Goal: Information Seeking & Learning: Check status

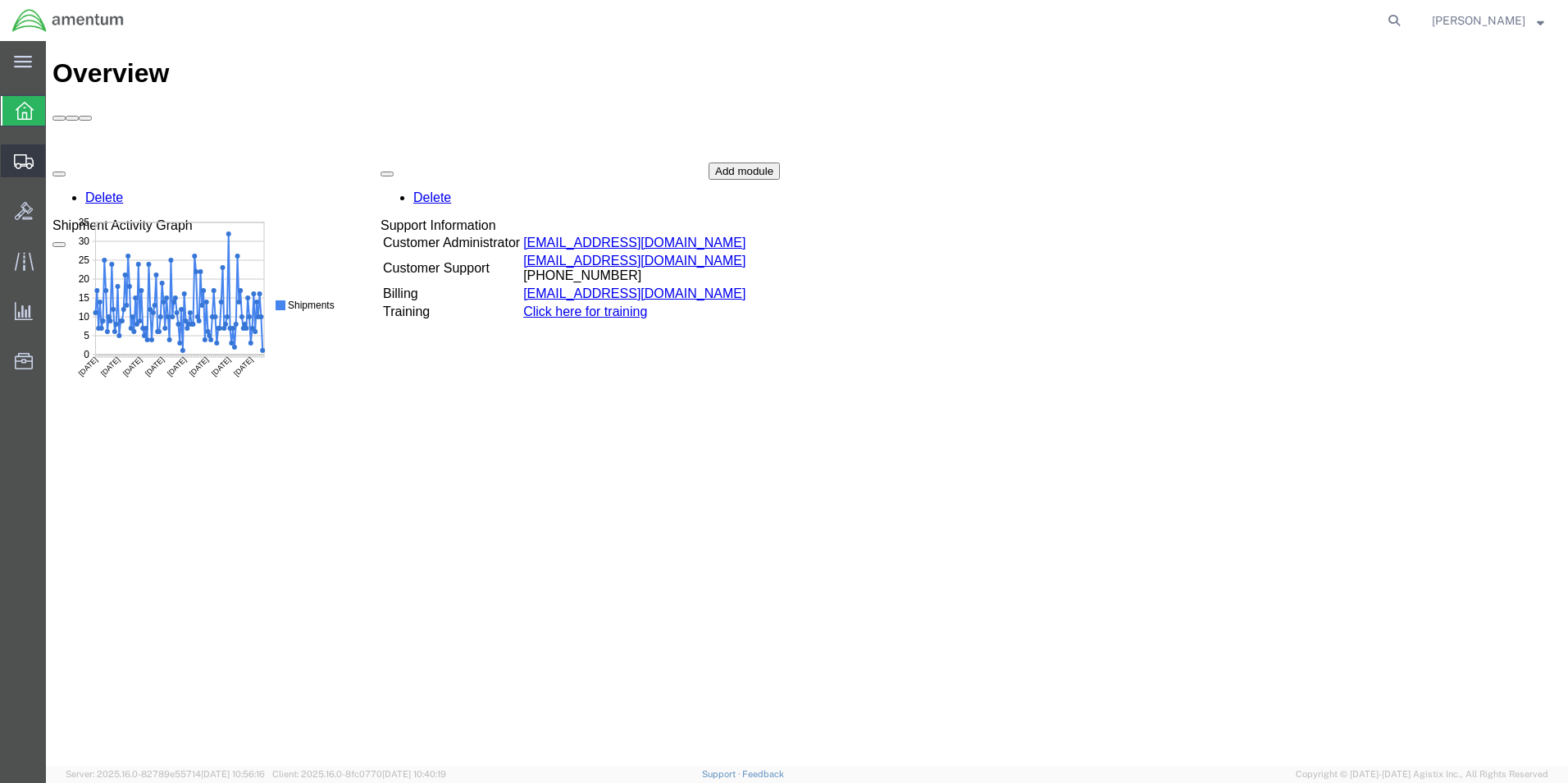
click at [0, 0] on span "Shipment Manager" at bounding box center [0, 0] width 0 height 0
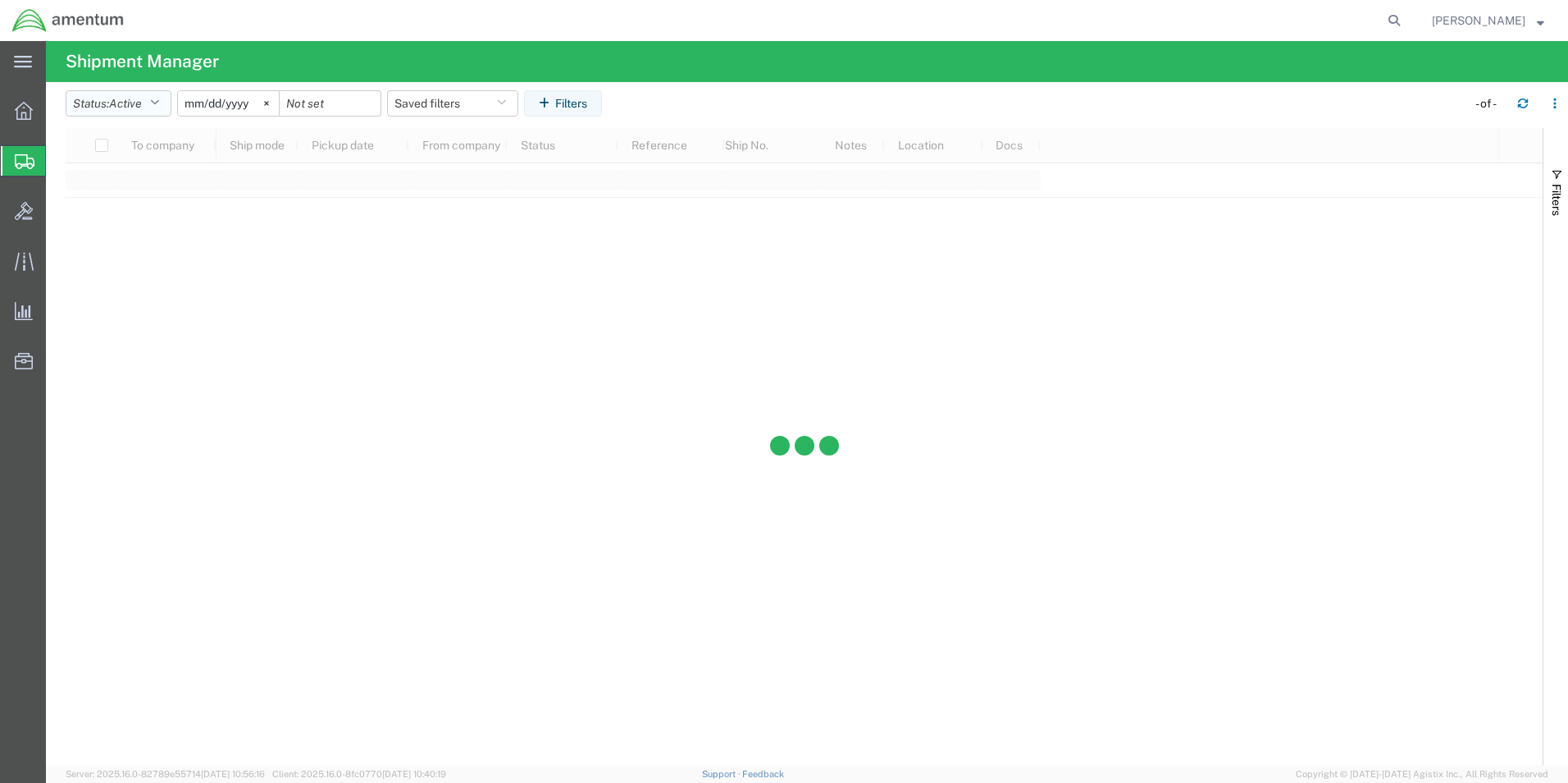
click at [159, 107] on icon "button" at bounding box center [154, 103] width 9 height 12
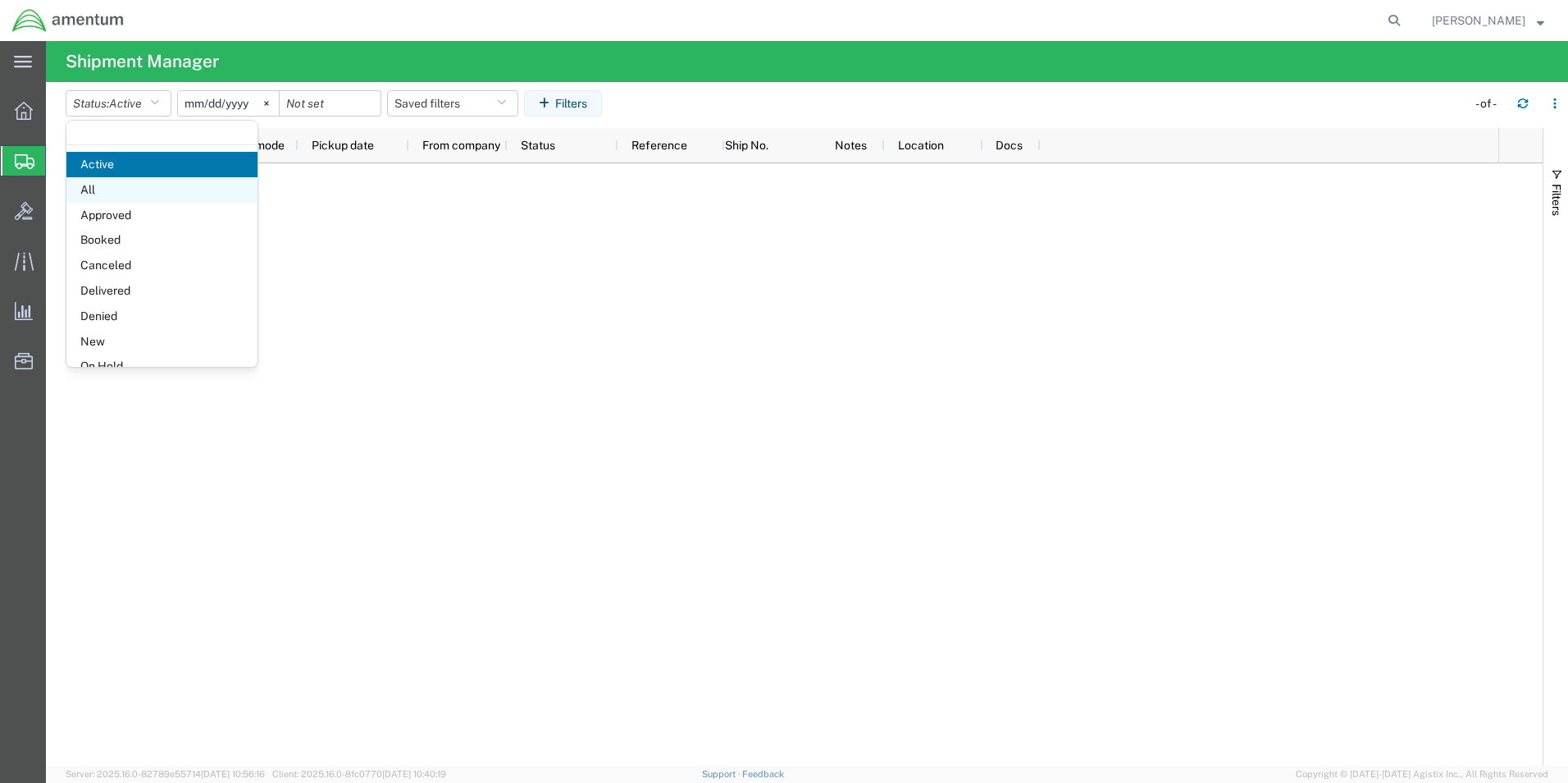
click at [85, 190] on span "All" at bounding box center [162, 190] width 191 height 25
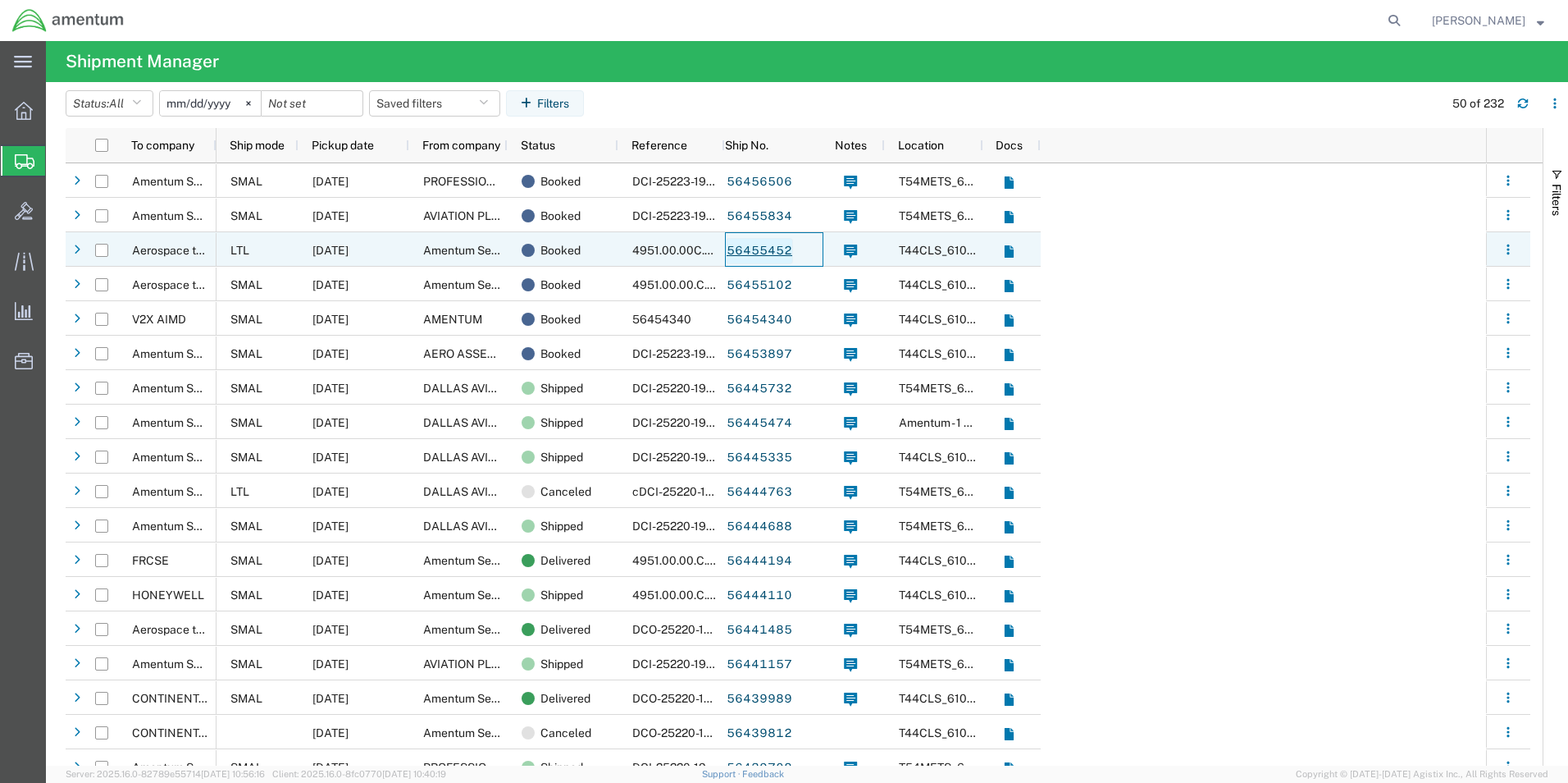
click at [752, 254] on link "56455452" at bounding box center [759, 250] width 67 height 26
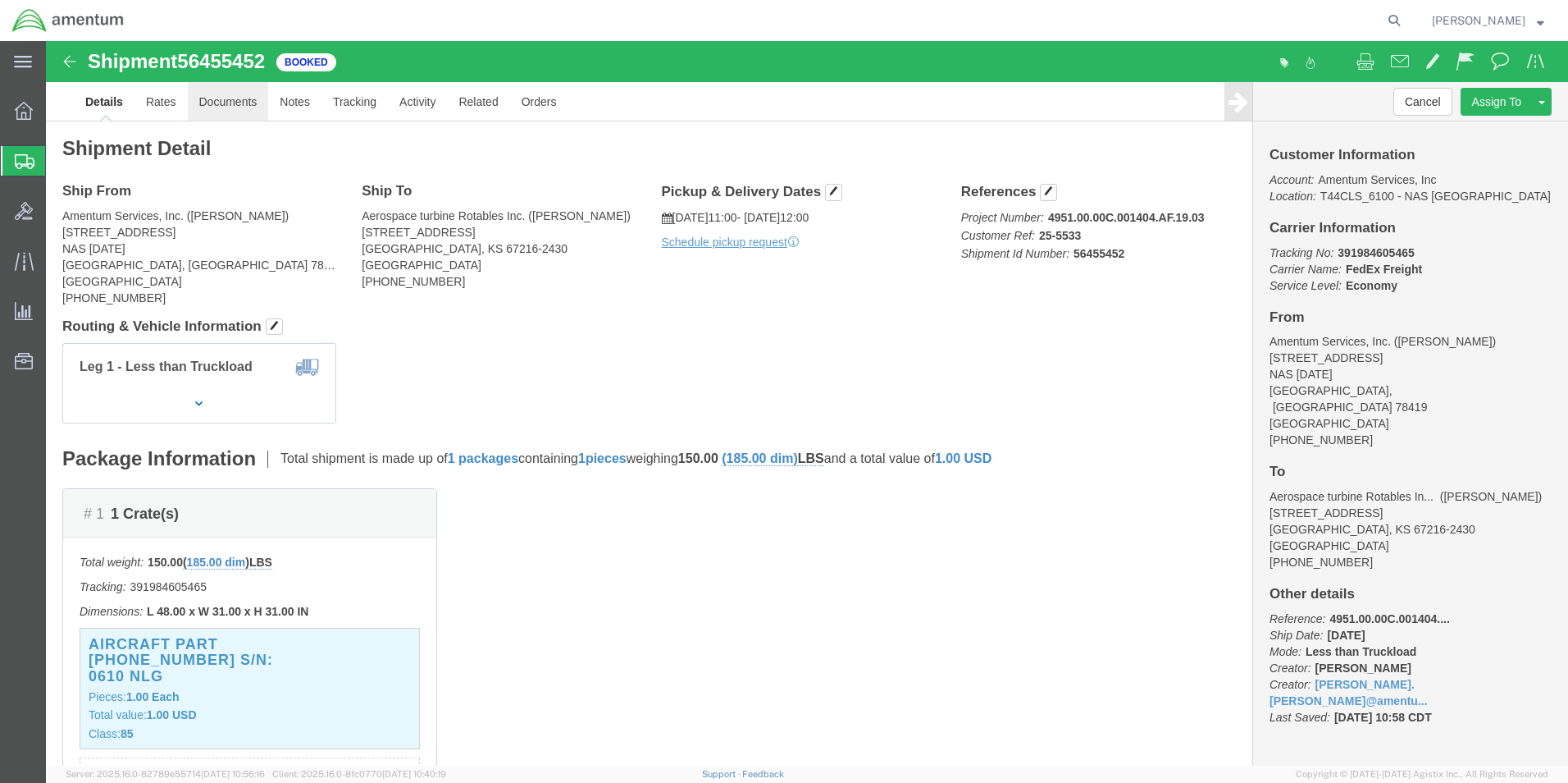
click link "Documents"
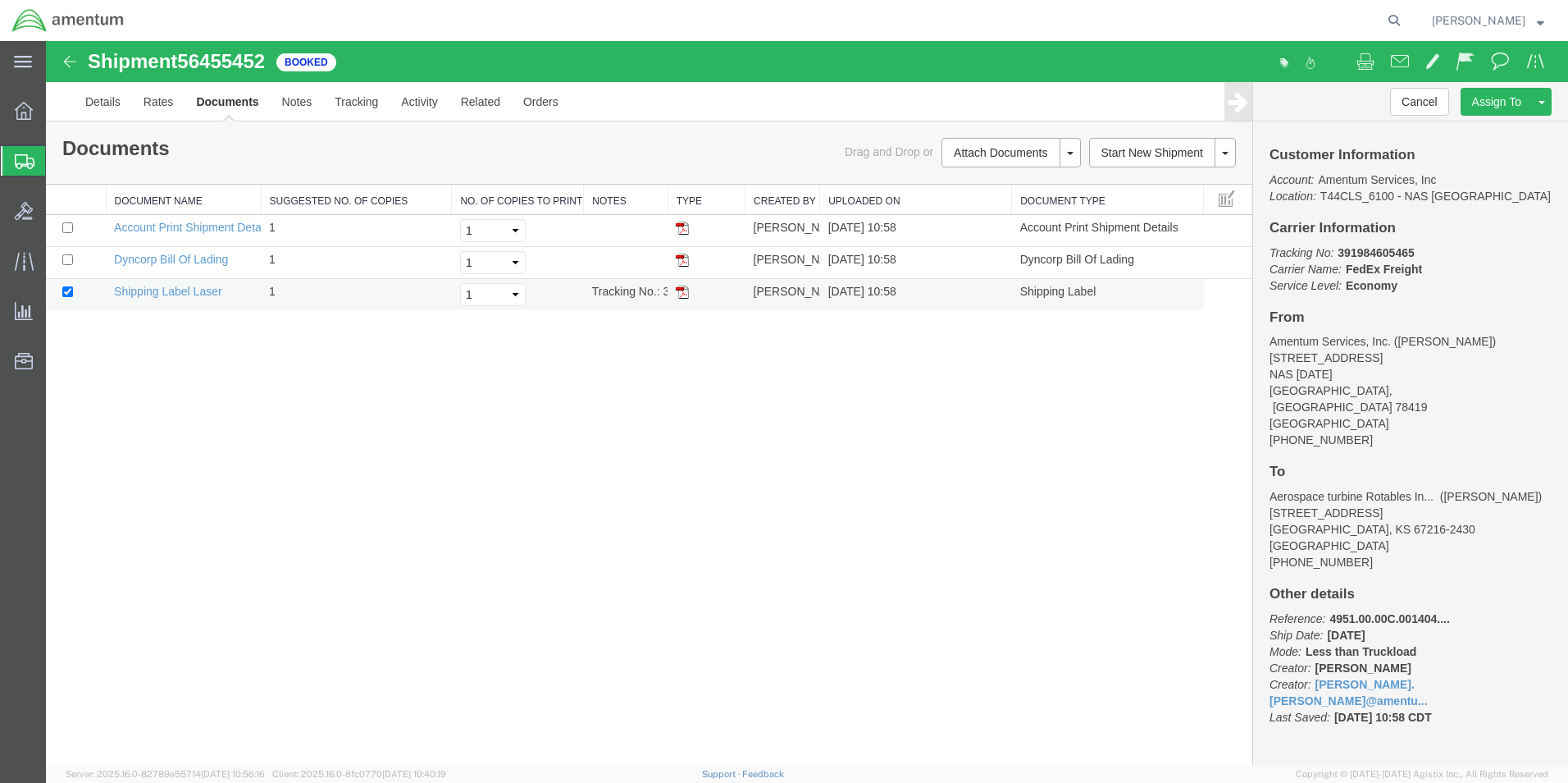
click at [684, 294] on img at bounding box center [682, 292] width 14 height 14
click at [0, 0] on span "Create Shipment" at bounding box center [0, 0] width 0 height 0
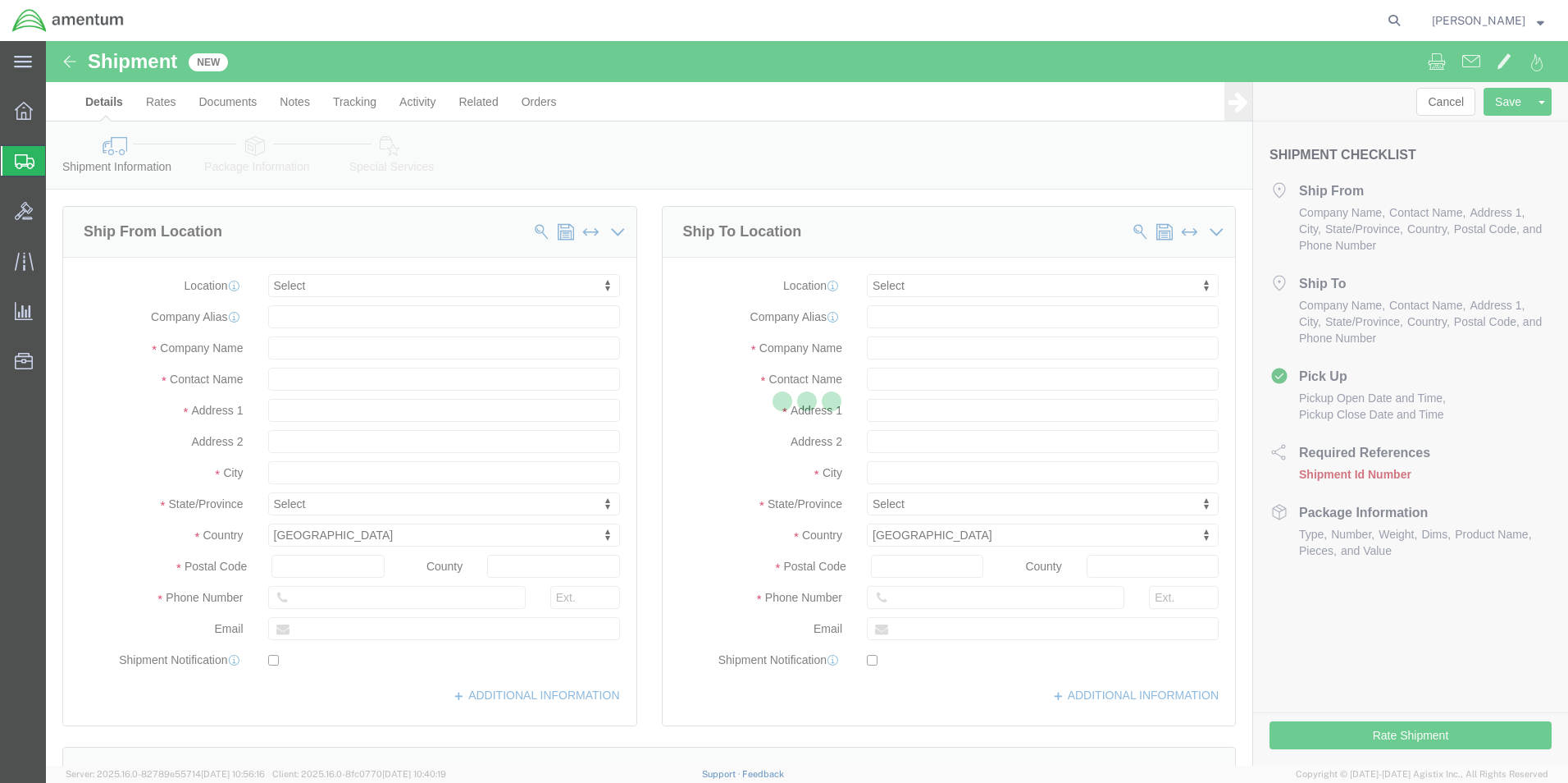
select select
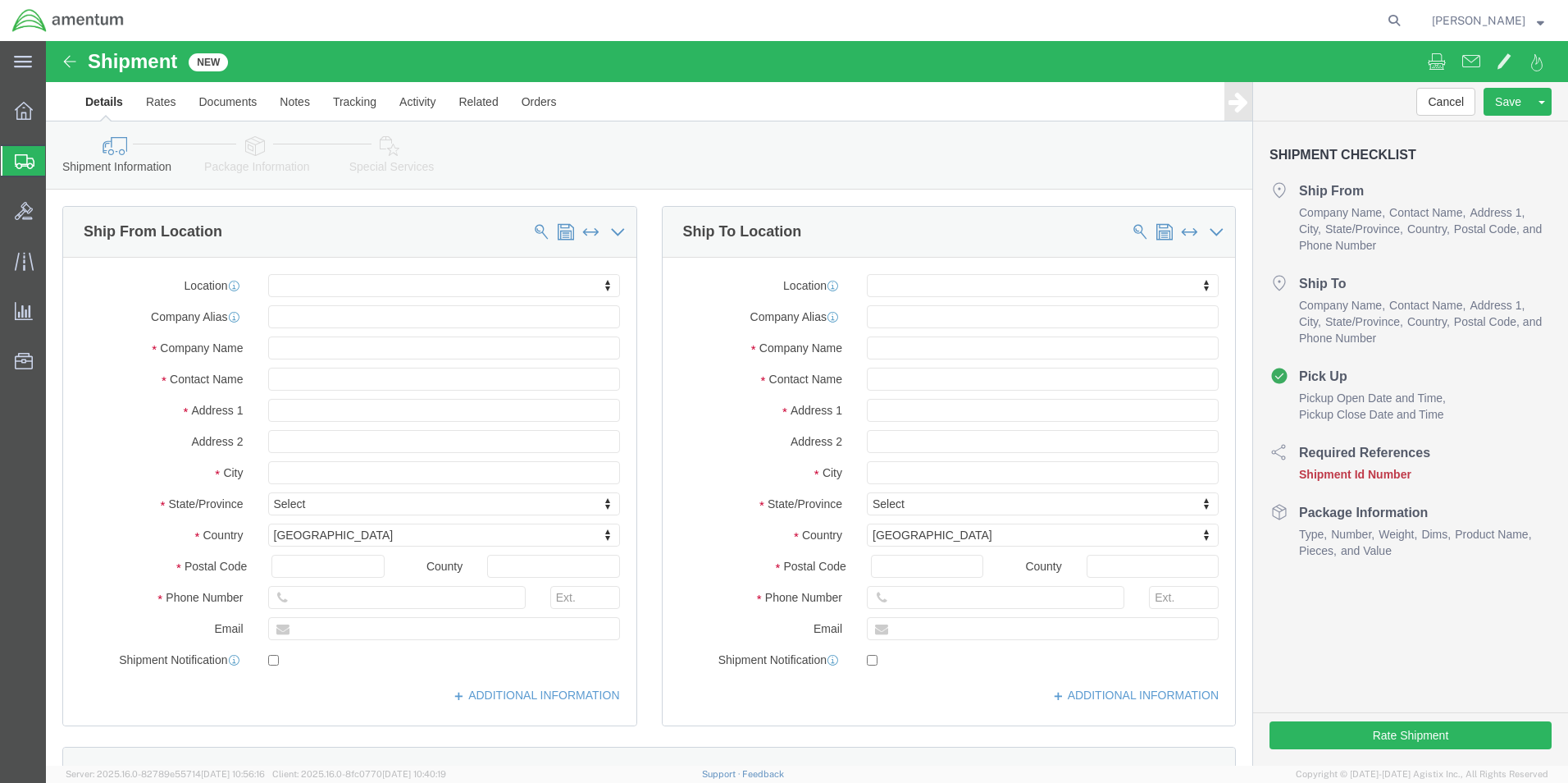
click at [23, 157] on icon at bounding box center [24, 162] width 20 height 14
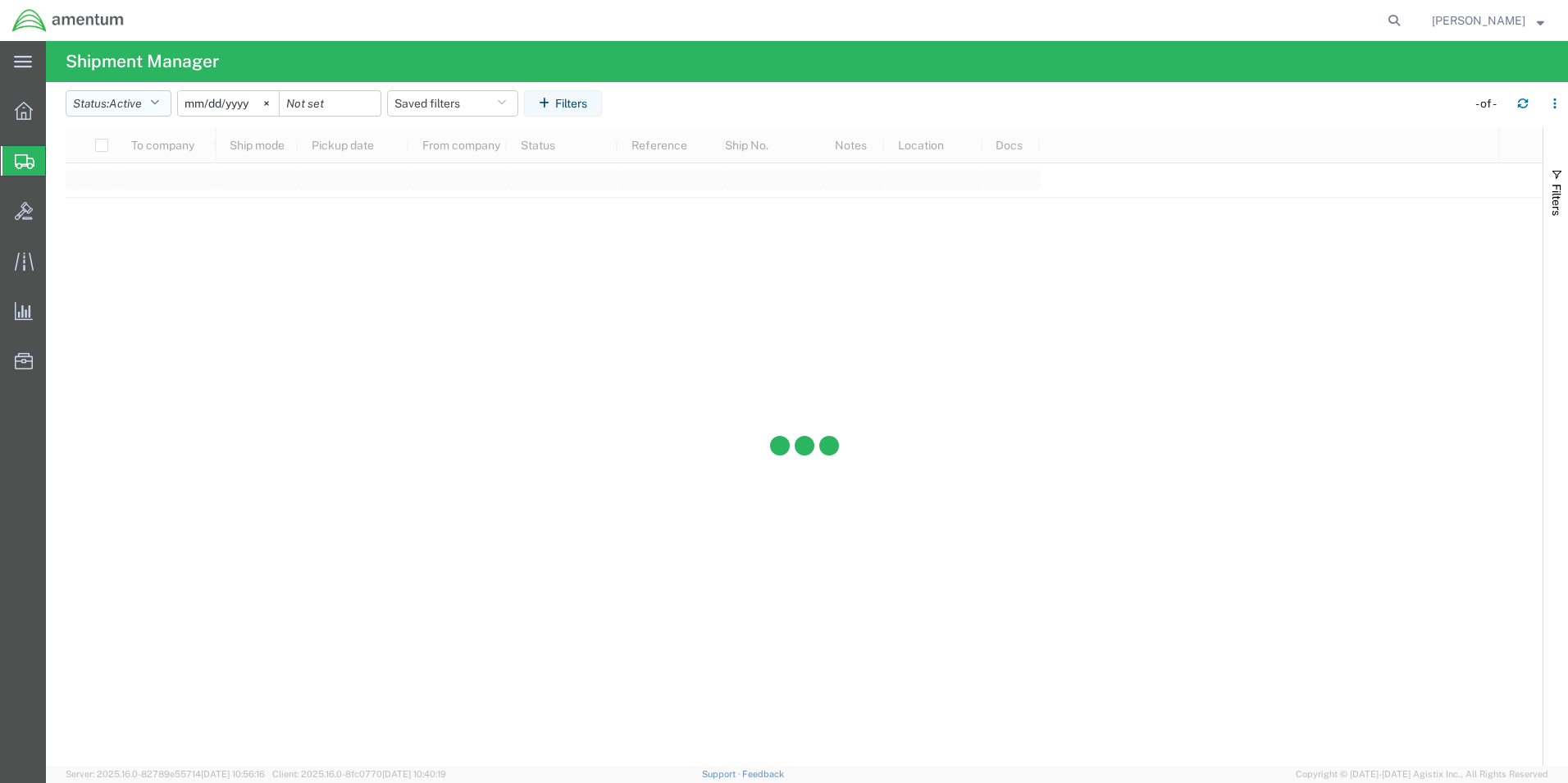
click at [157, 103] on icon "button" at bounding box center [154, 103] width 9 height 12
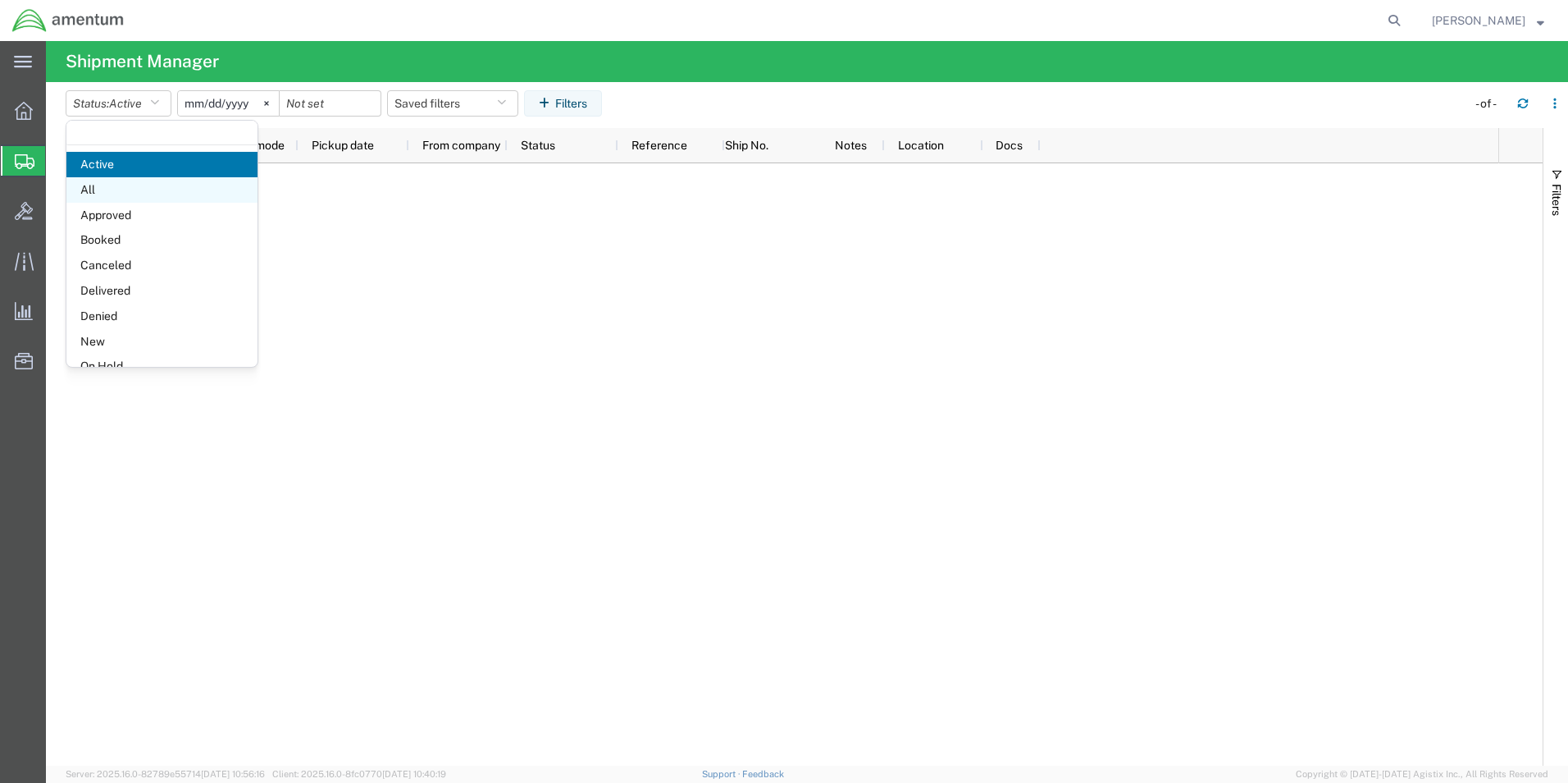
click at [96, 191] on span "All" at bounding box center [162, 190] width 191 height 25
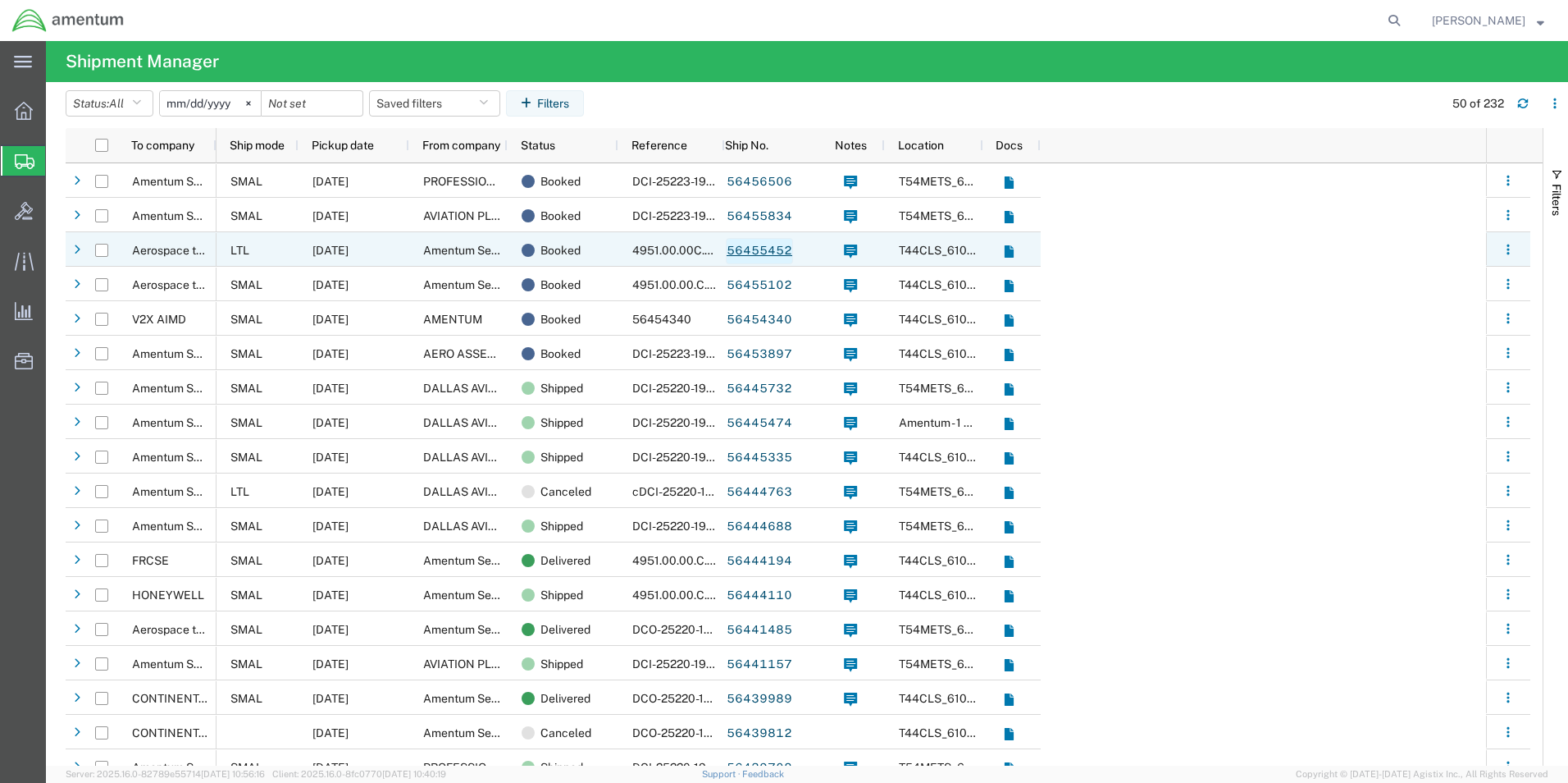
click at [748, 254] on link "56455452" at bounding box center [759, 250] width 67 height 26
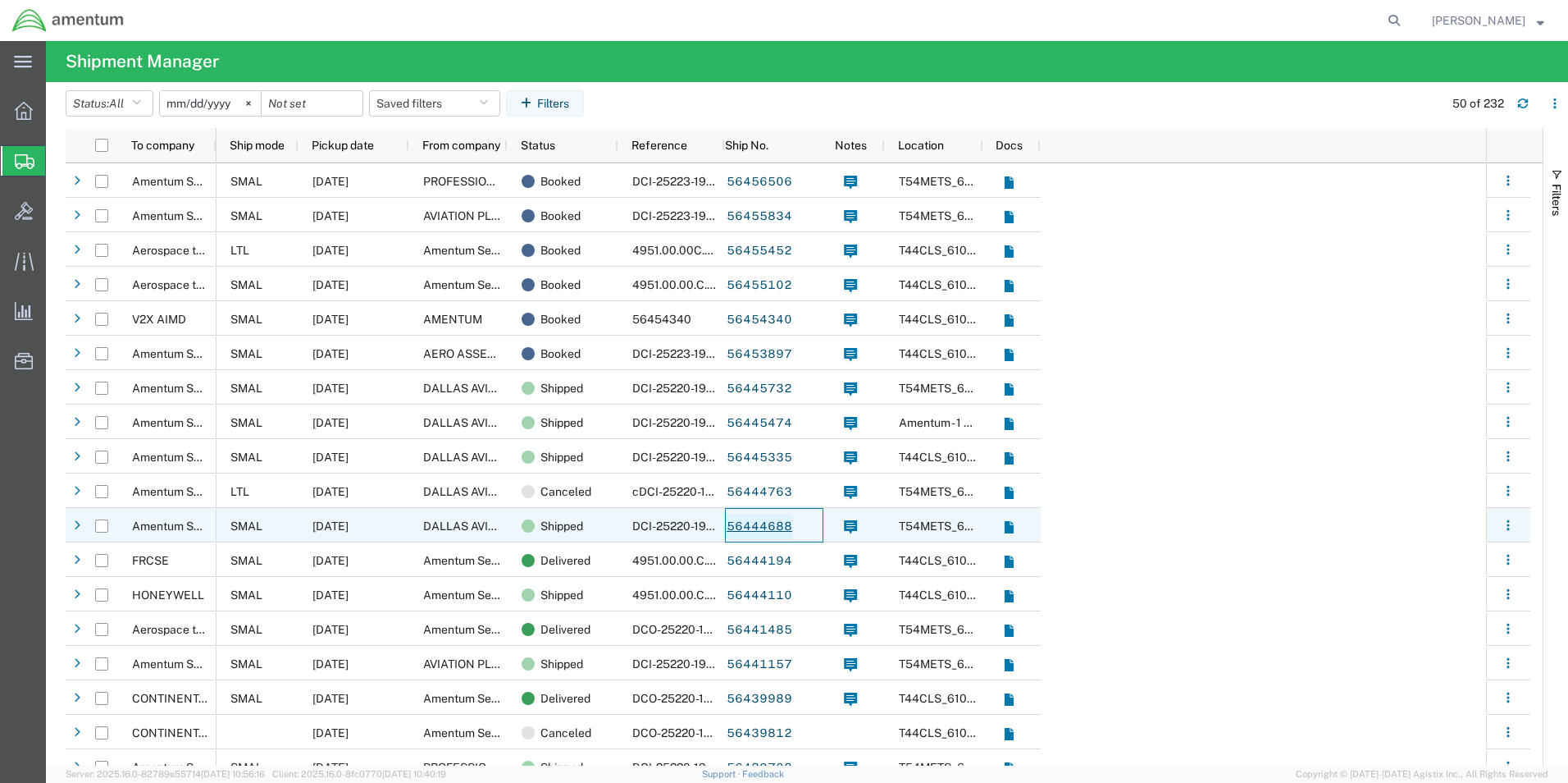
click at [762, 527] on link "56444688" at bounding box center [759, 527] width 67 height 26
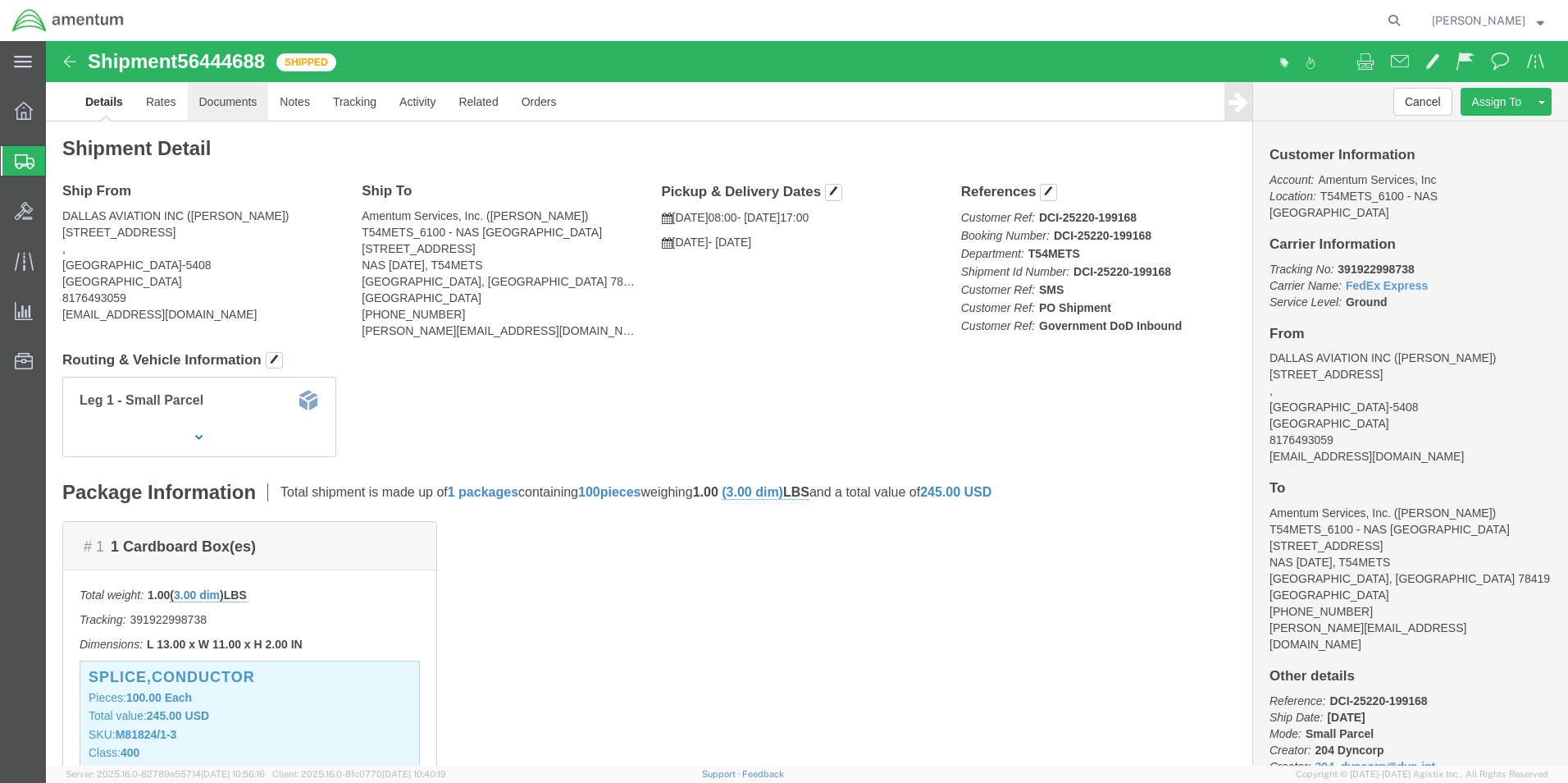
click link "Documents"
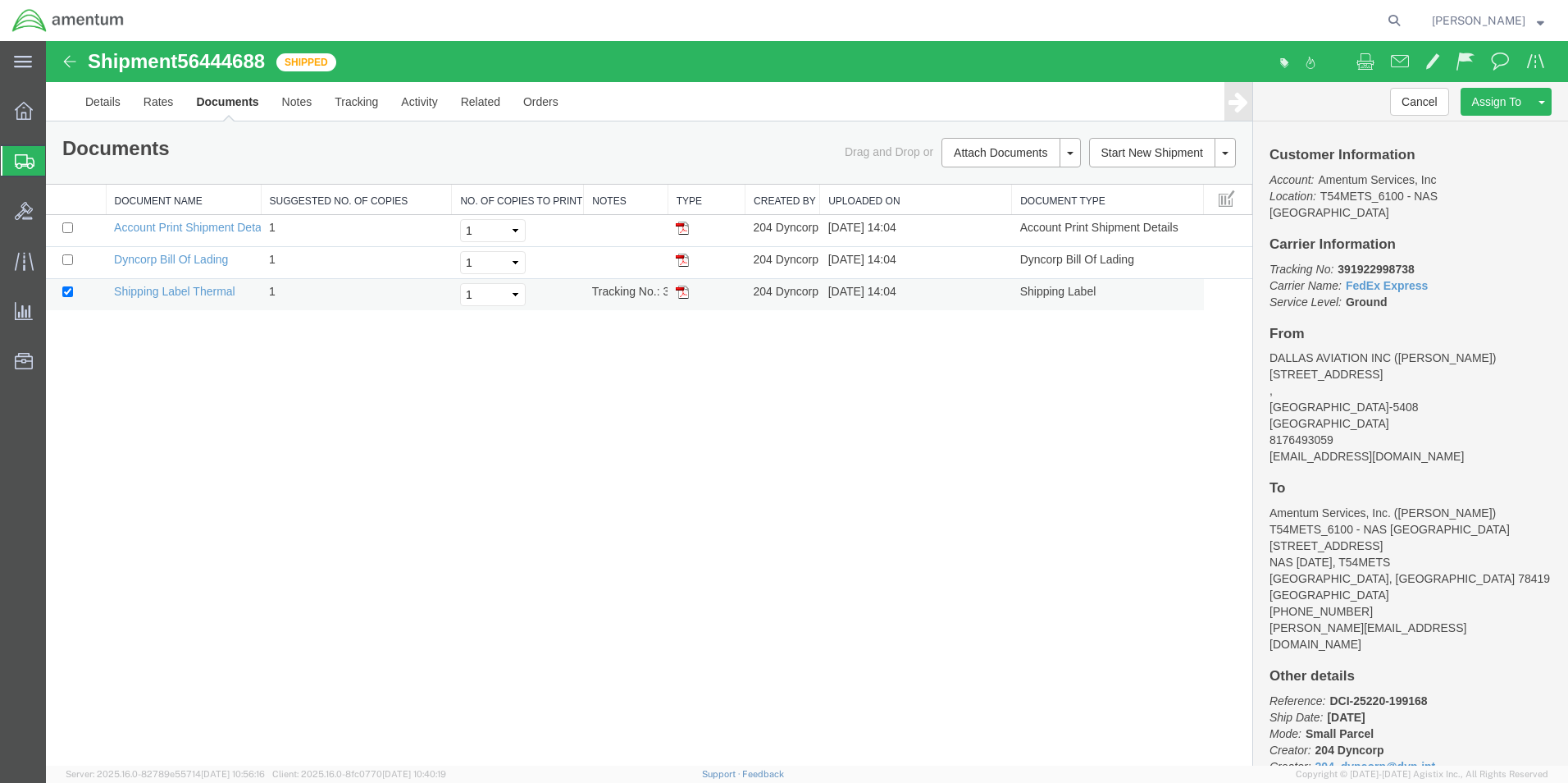
click at [684, 294] on img at bounding box center [682, 292] width 14 height 14
click at [70, 61] on img at bounding box center [70, 61] width 20 height 20
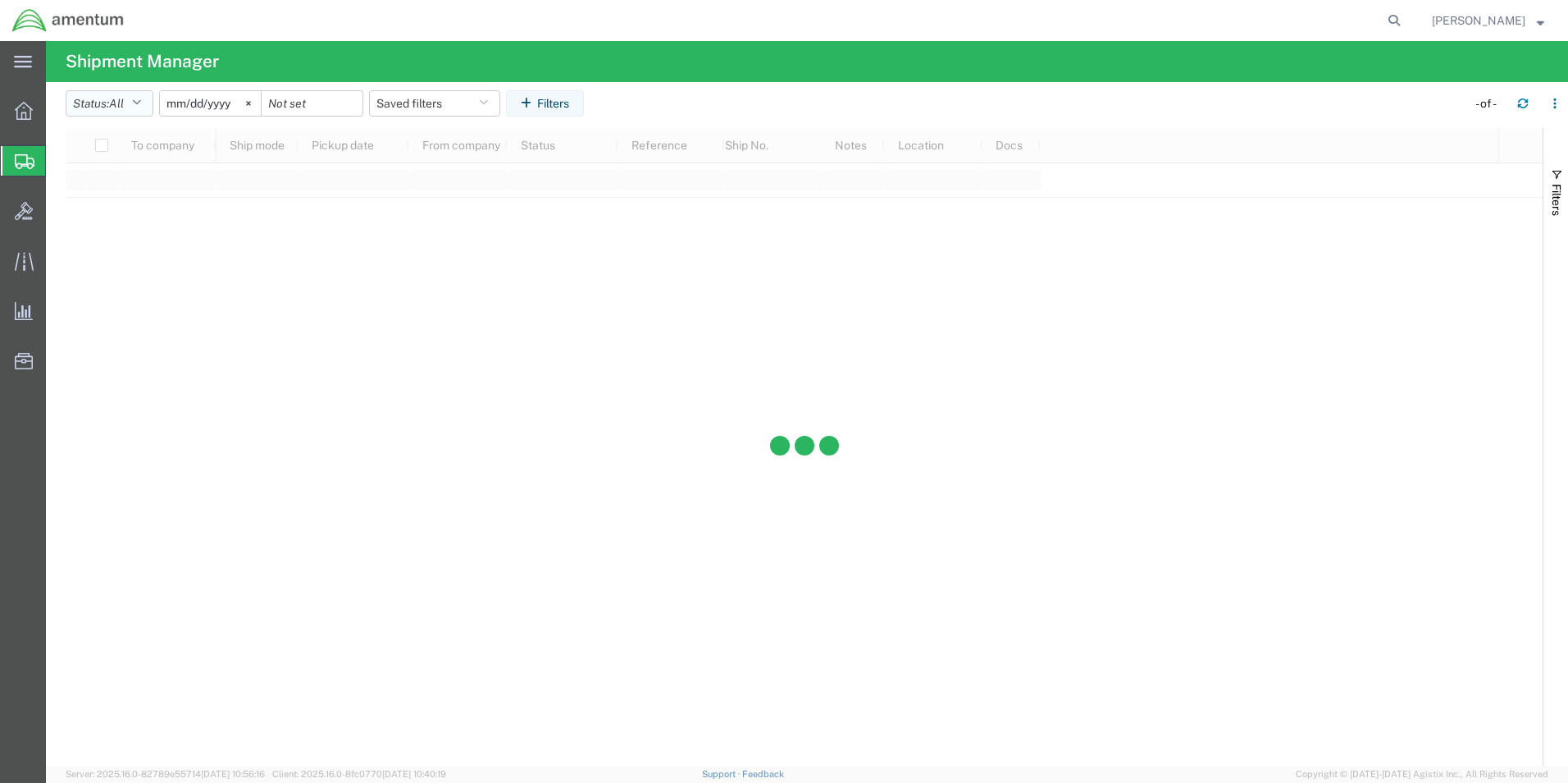
click at [139, 103] on icon "button" at bounding box center [136, 103] width 9 height 12
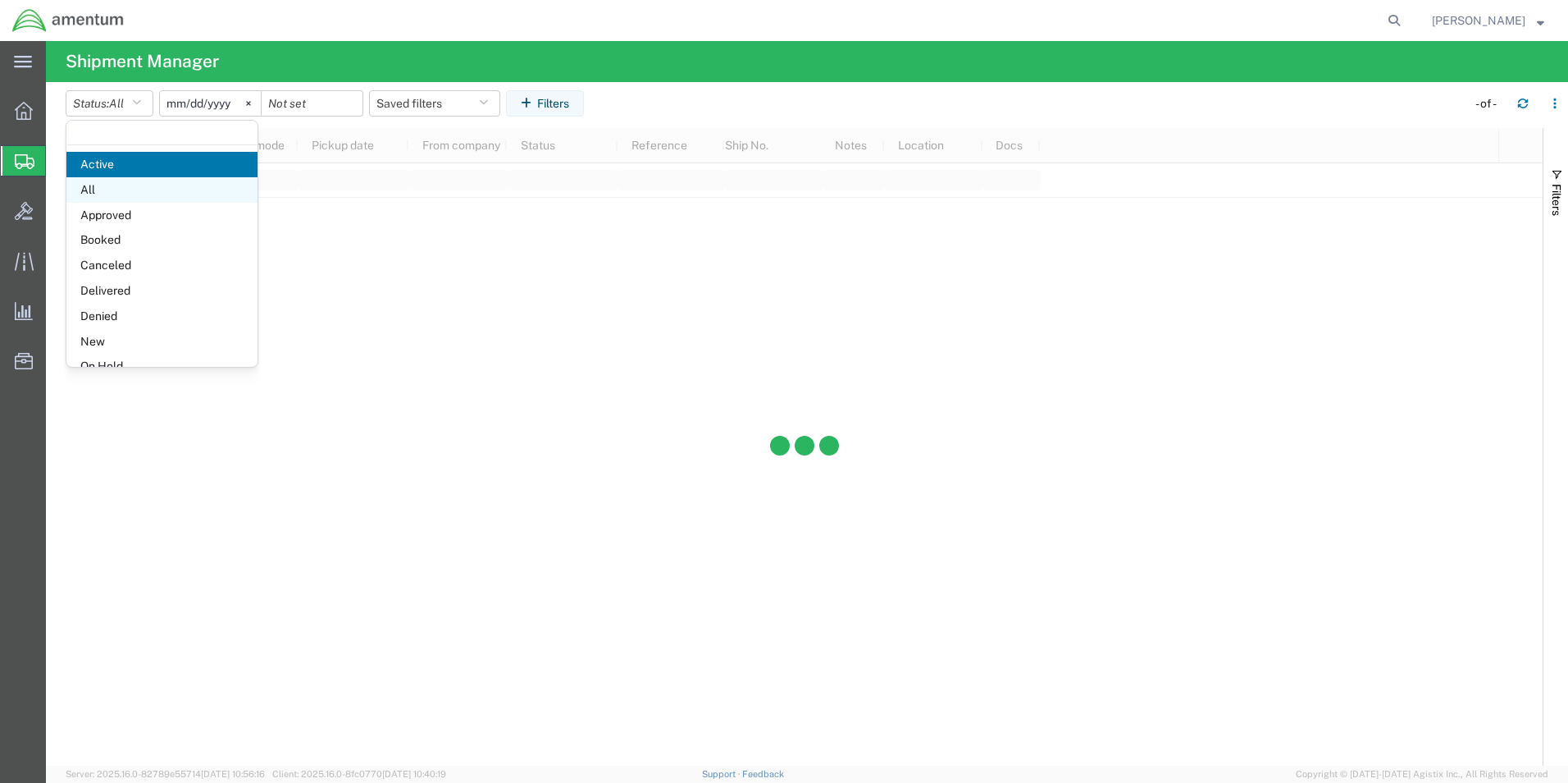
click at [113, 192] on span "All" at bounding box center [162, 190] width 191 height 25
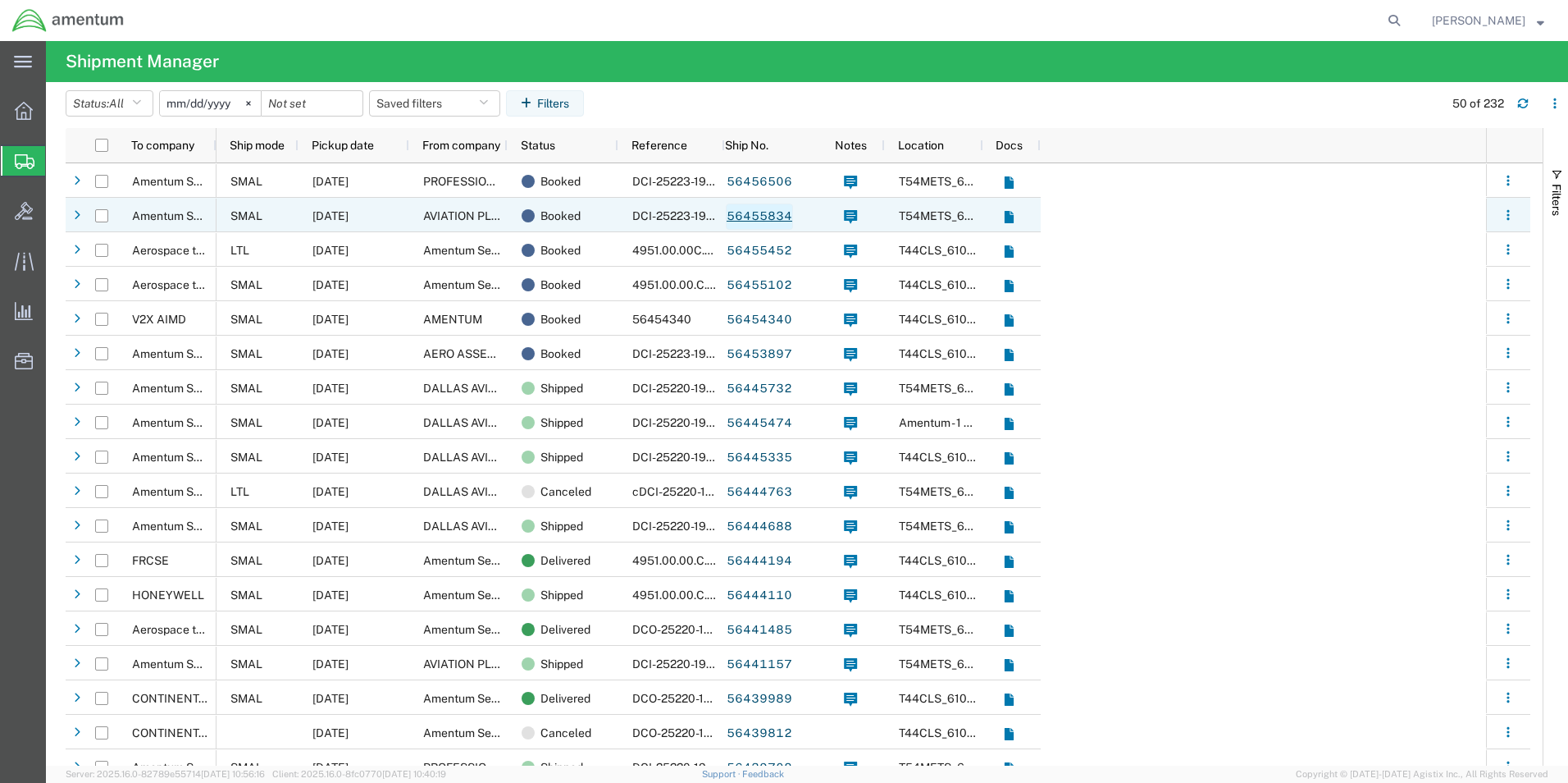
click at [766, 219] on link "56455834" at bounding box center [759, 216] width 67 height 26
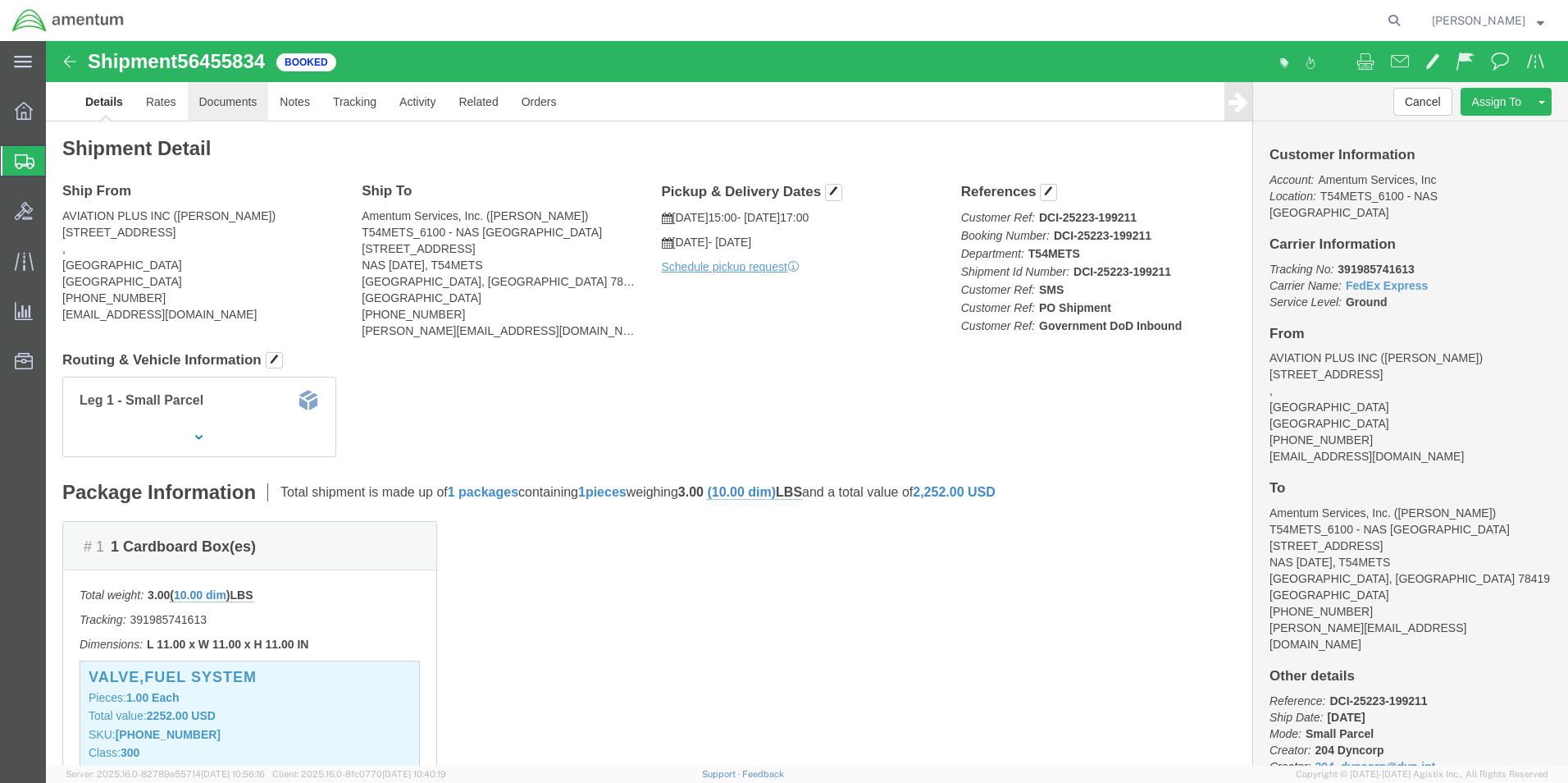
click link "Documents"
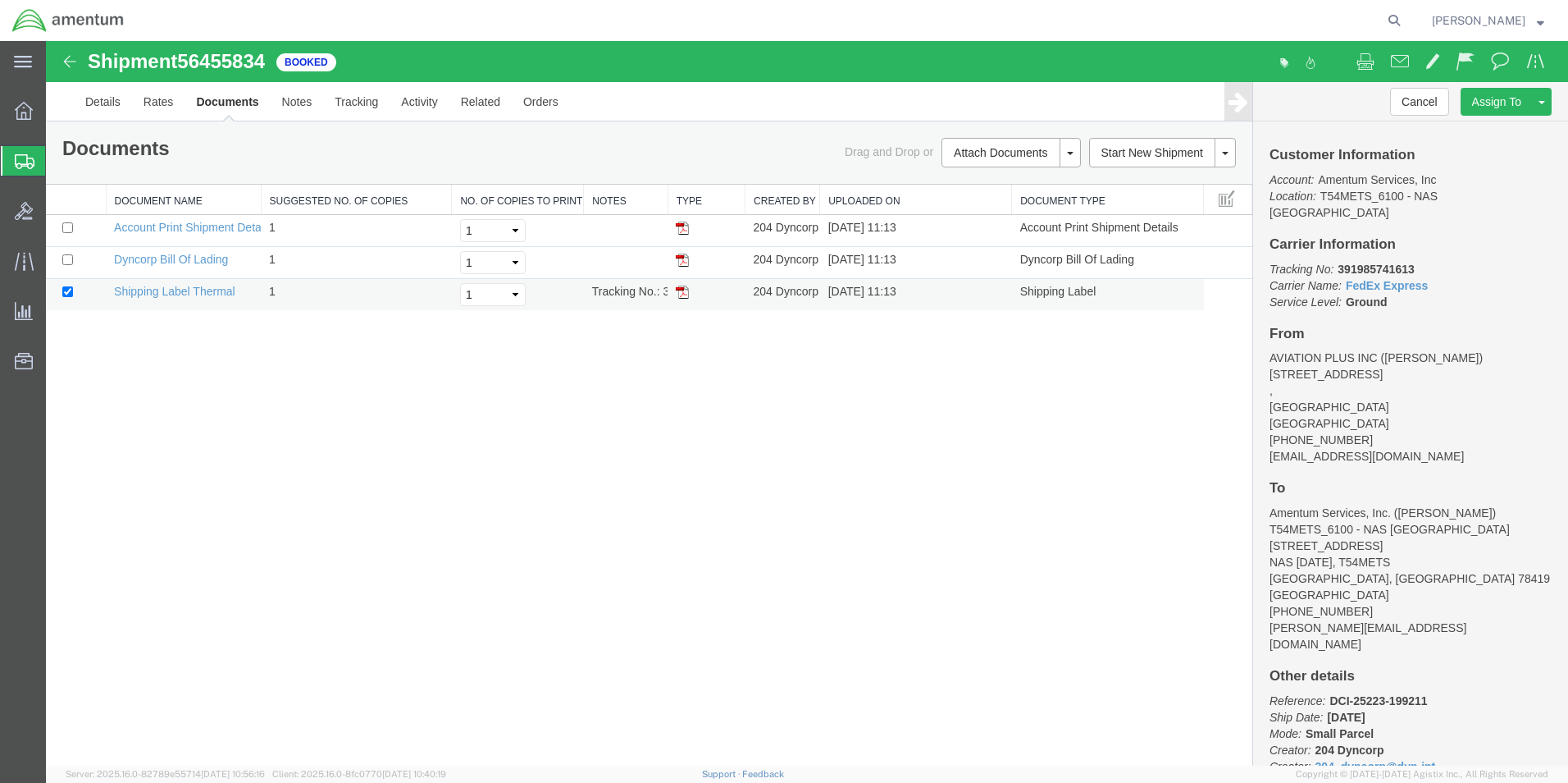
click at [685, 294] on img at bounding box center [682, 292] width 14 height 14
click at [67, 59] on img at bounding box center [70, 61] width 20 height 20
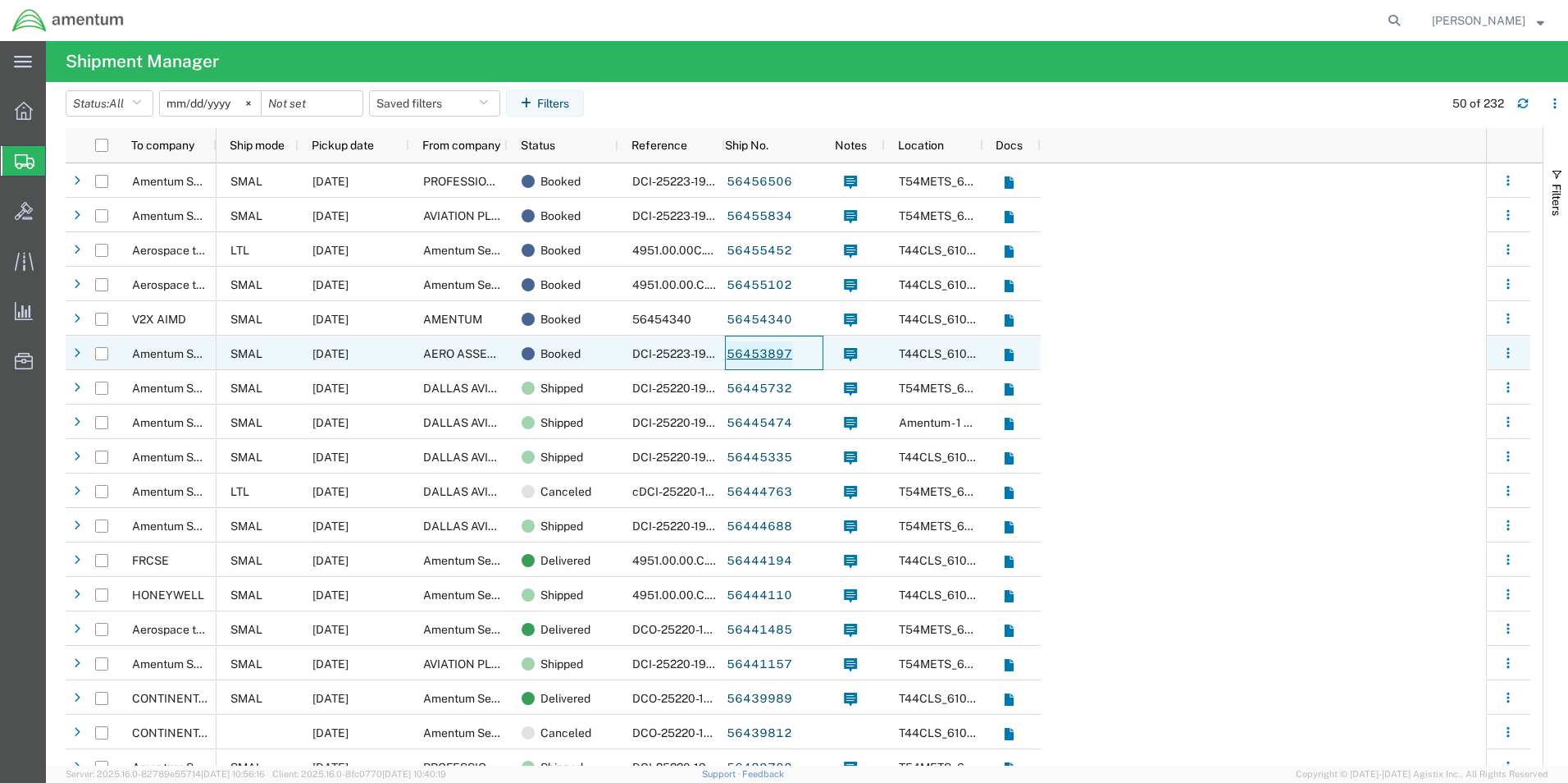
click at [767, 358] on link "56453897" at bounding box center [759, 354] width 67 height 26
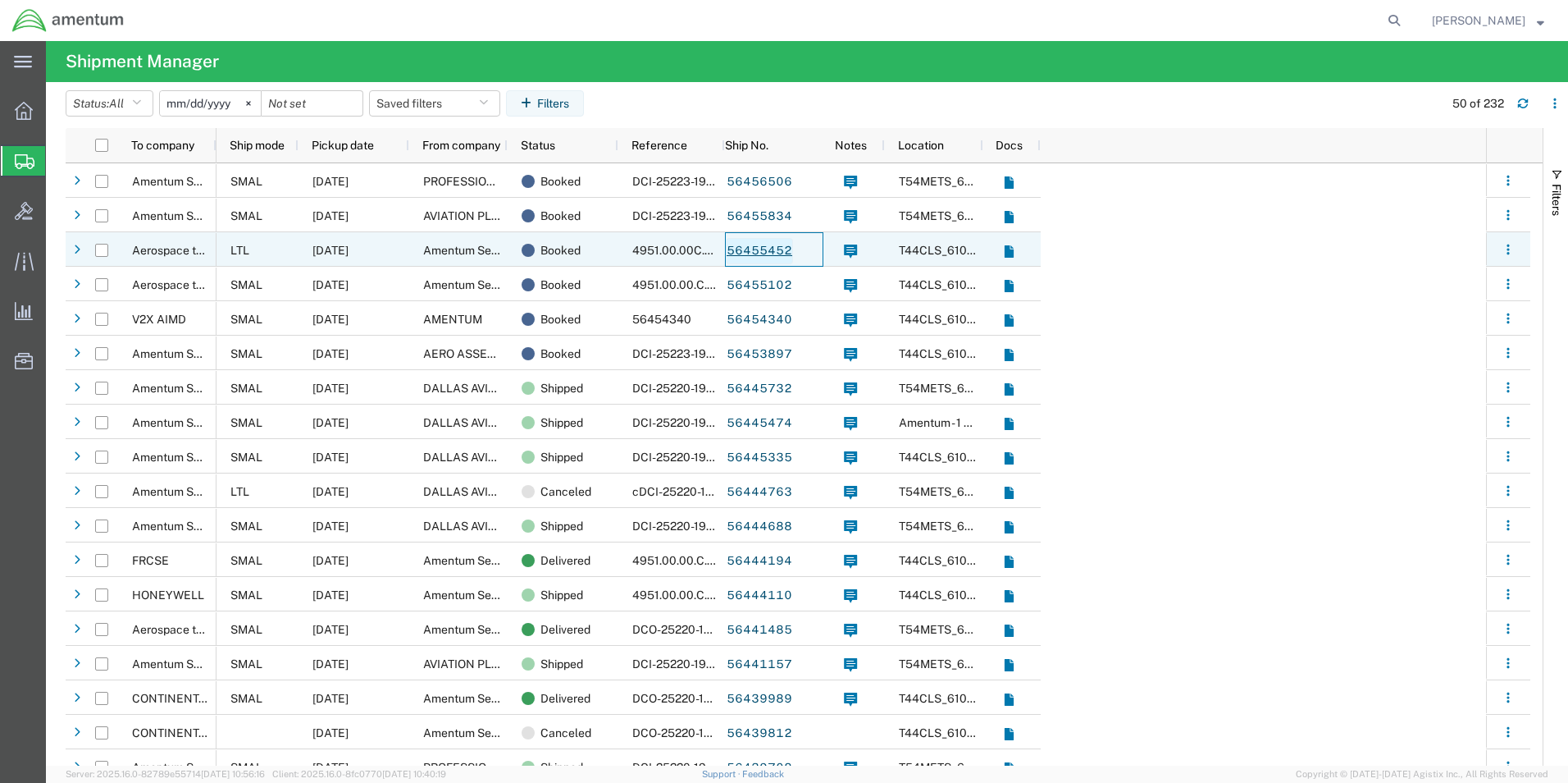
click at [767, 256] on link "56455452" at bounding box center [759, 250] width 67 height 26
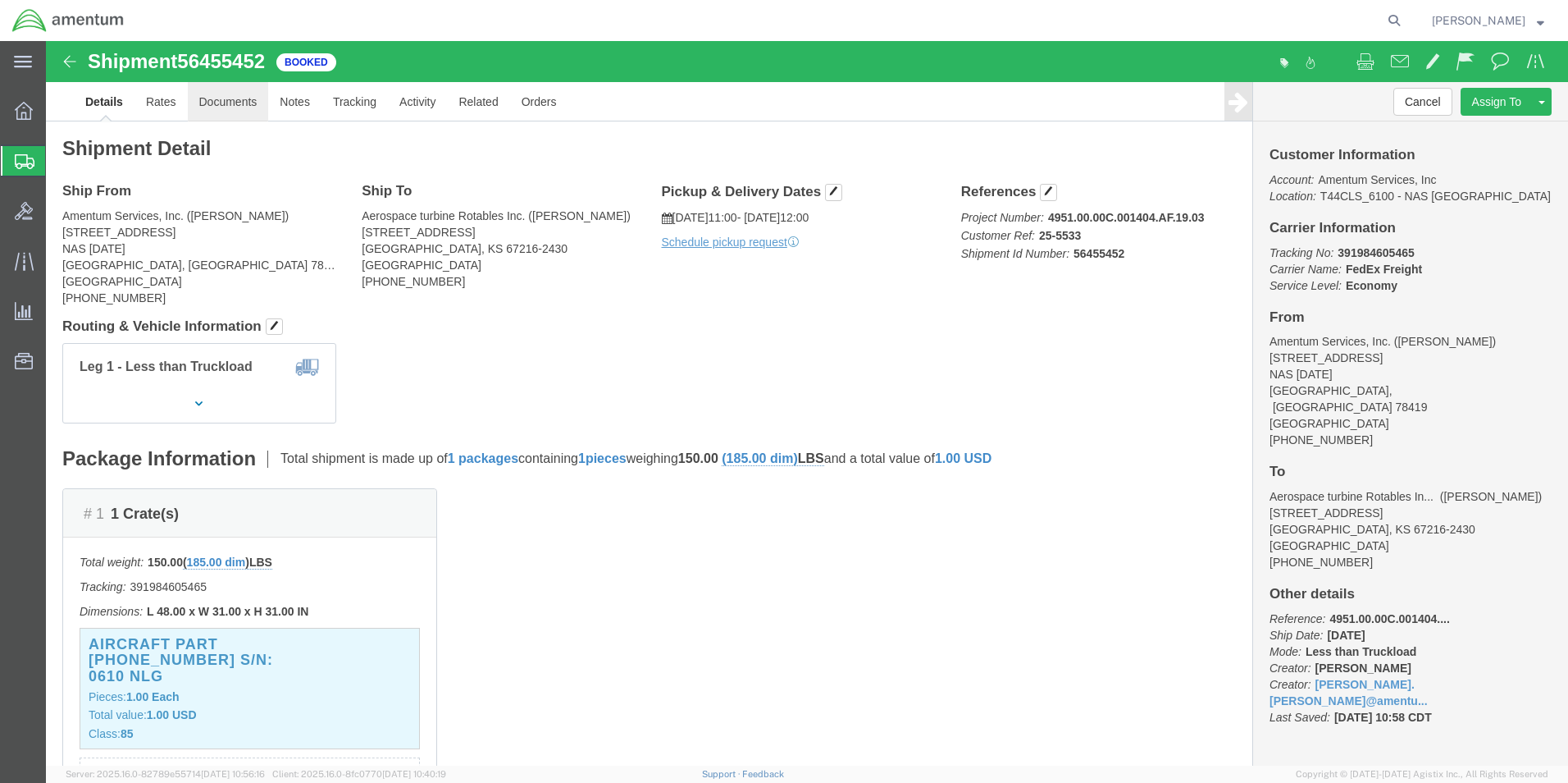
click link "Documents"
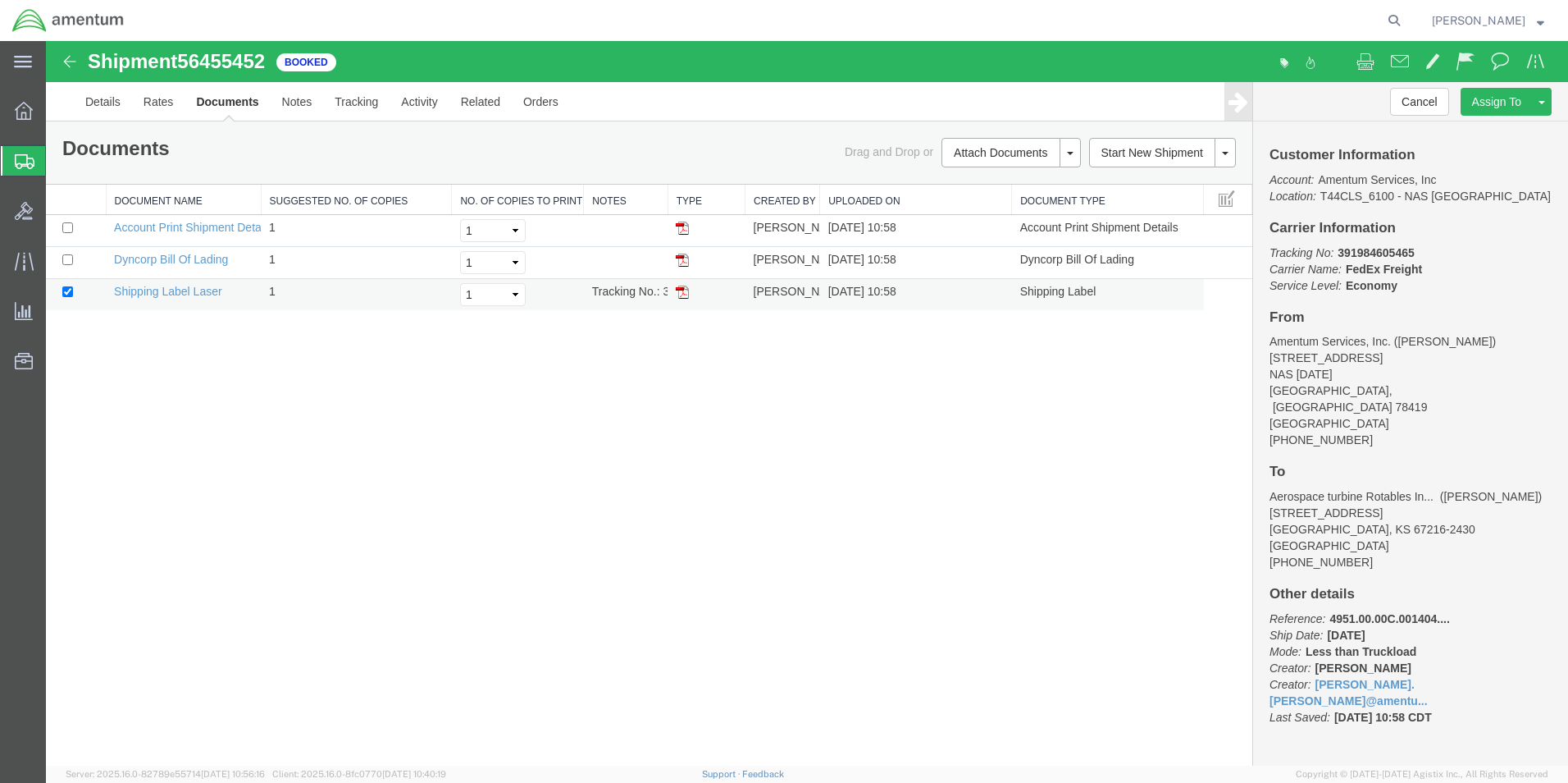
click at [683, 290] on img at bounding box center [682, 292] width 14 height 14
click at [680, 295] on img at bounding box center [682, 292] width 14 height 14
click at [108, 105] on link "Details" at bounding box center [103, 102] width 58 height 40
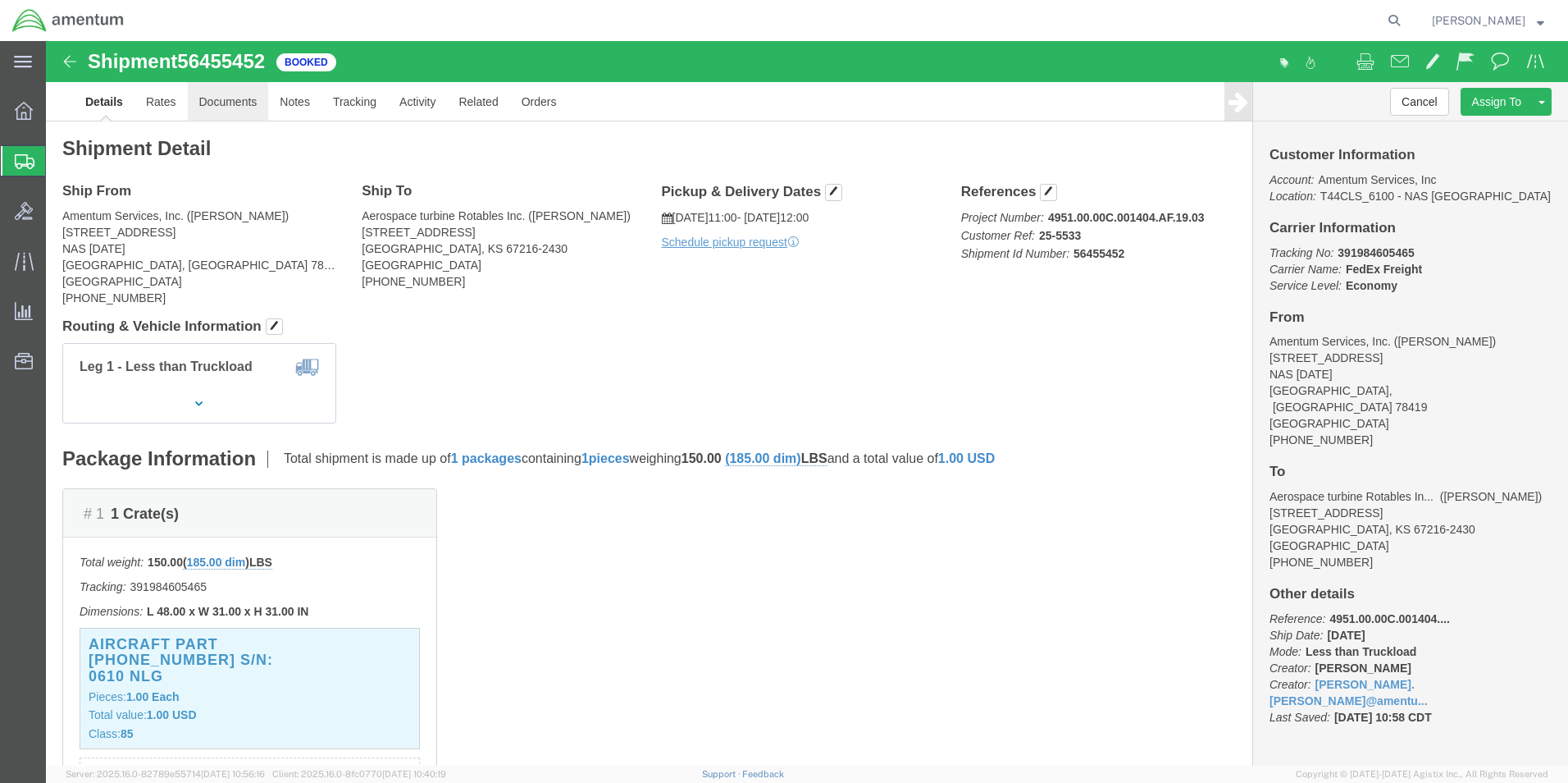
click link "Documents"
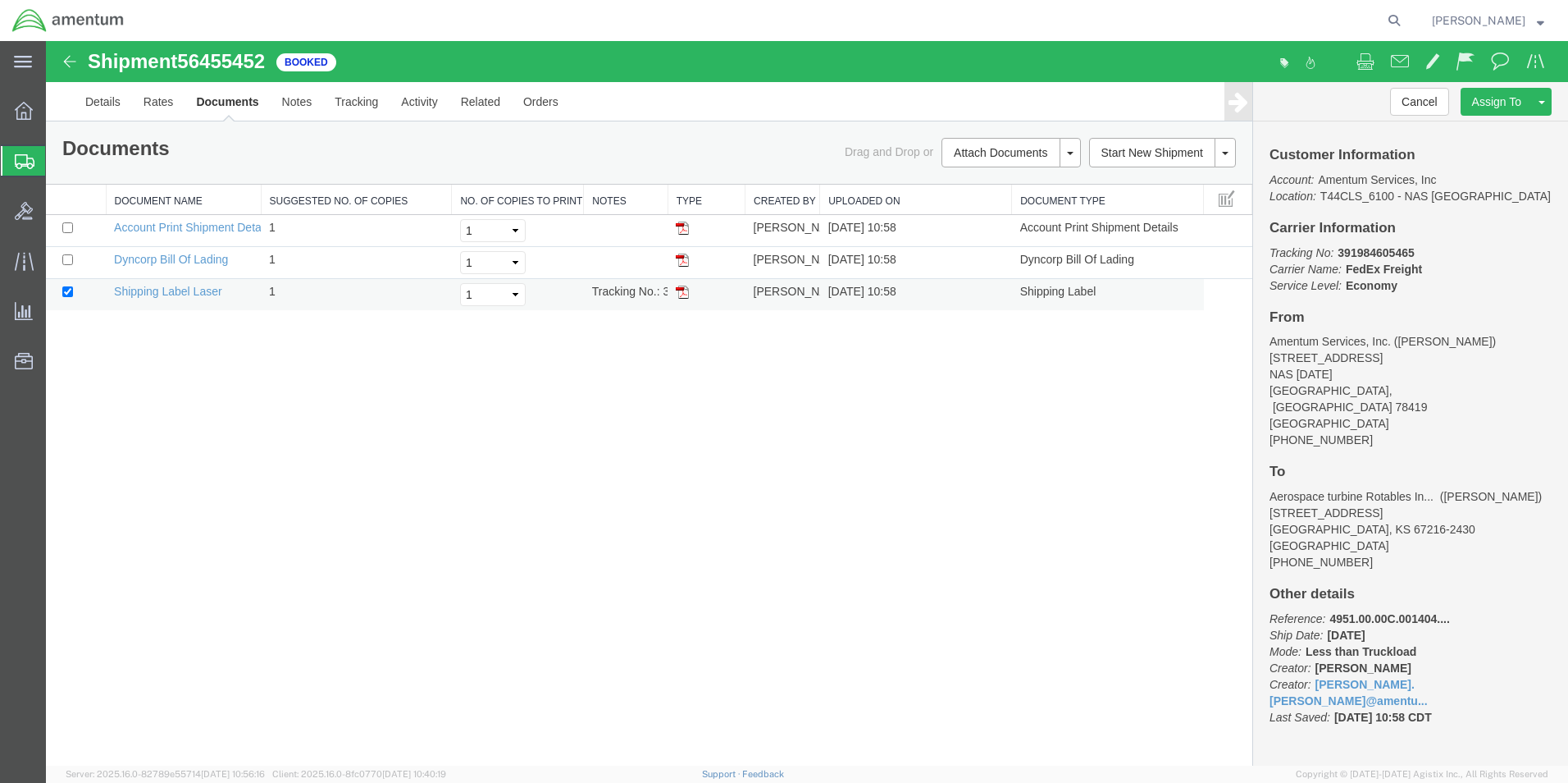
click at [682, 292] on img at bounding box center [682, 292] width 14 height 14
click at [682, 294] on img at bounding box center [682, 292] width 14 height 14
click at [14, 162] on div at bounding box center [23, 161] width 46 height 30
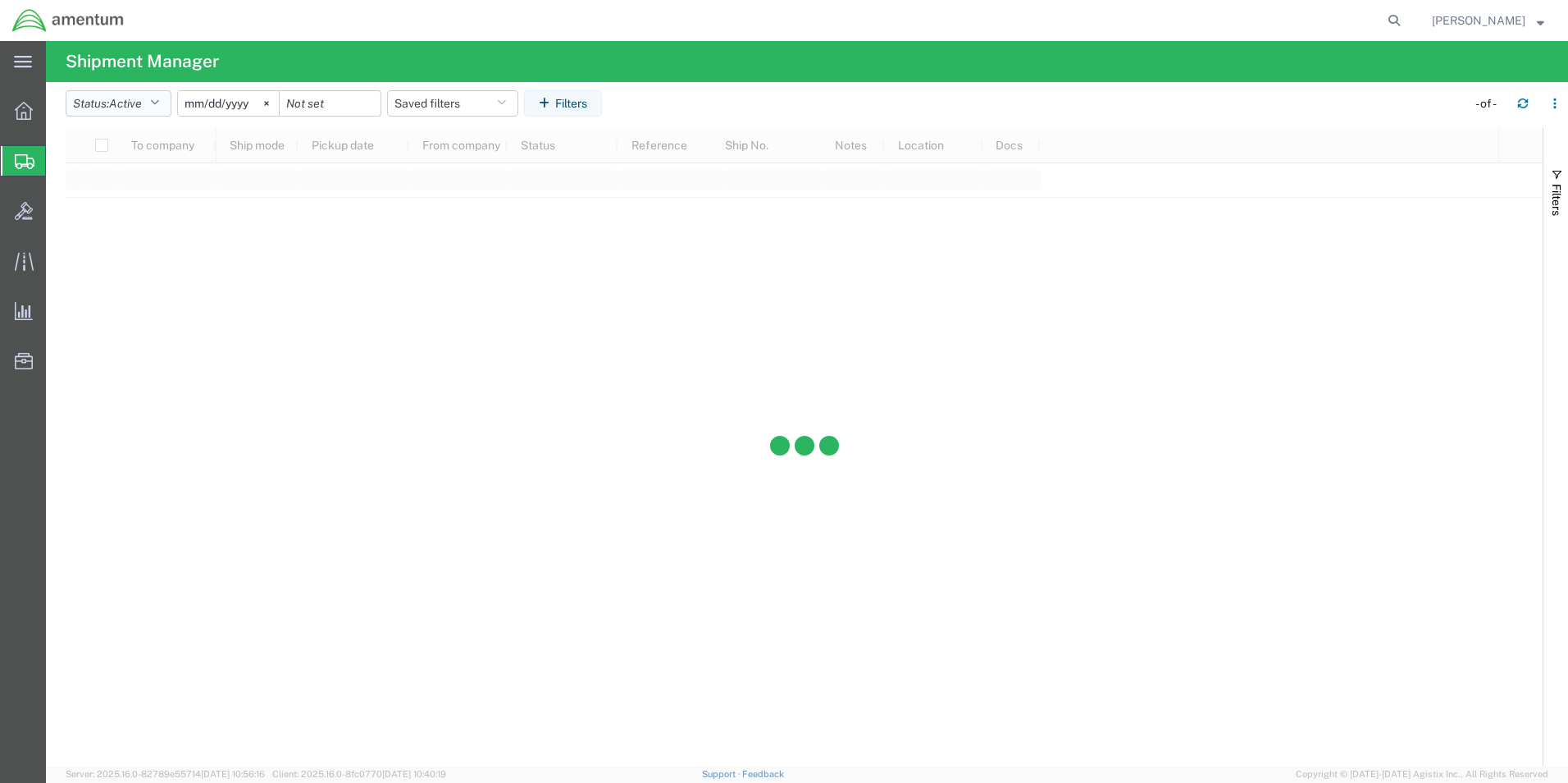
click at [165, 105] on button "Status: Active" at bounding box center [118, 103] width 106 height 26
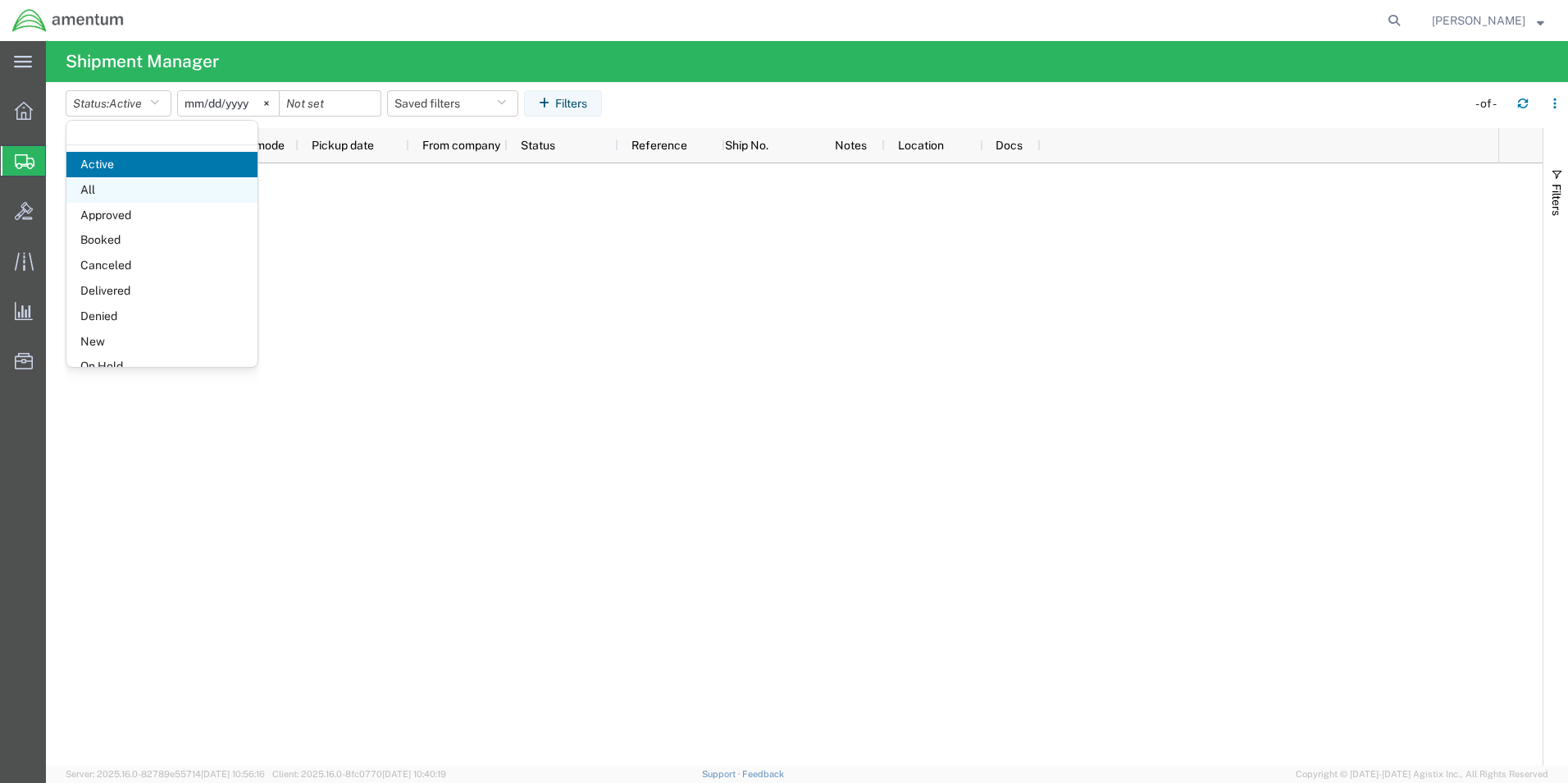
click at [144, 186] on span "All" at bounding box center [162, 190] width 191 height 25
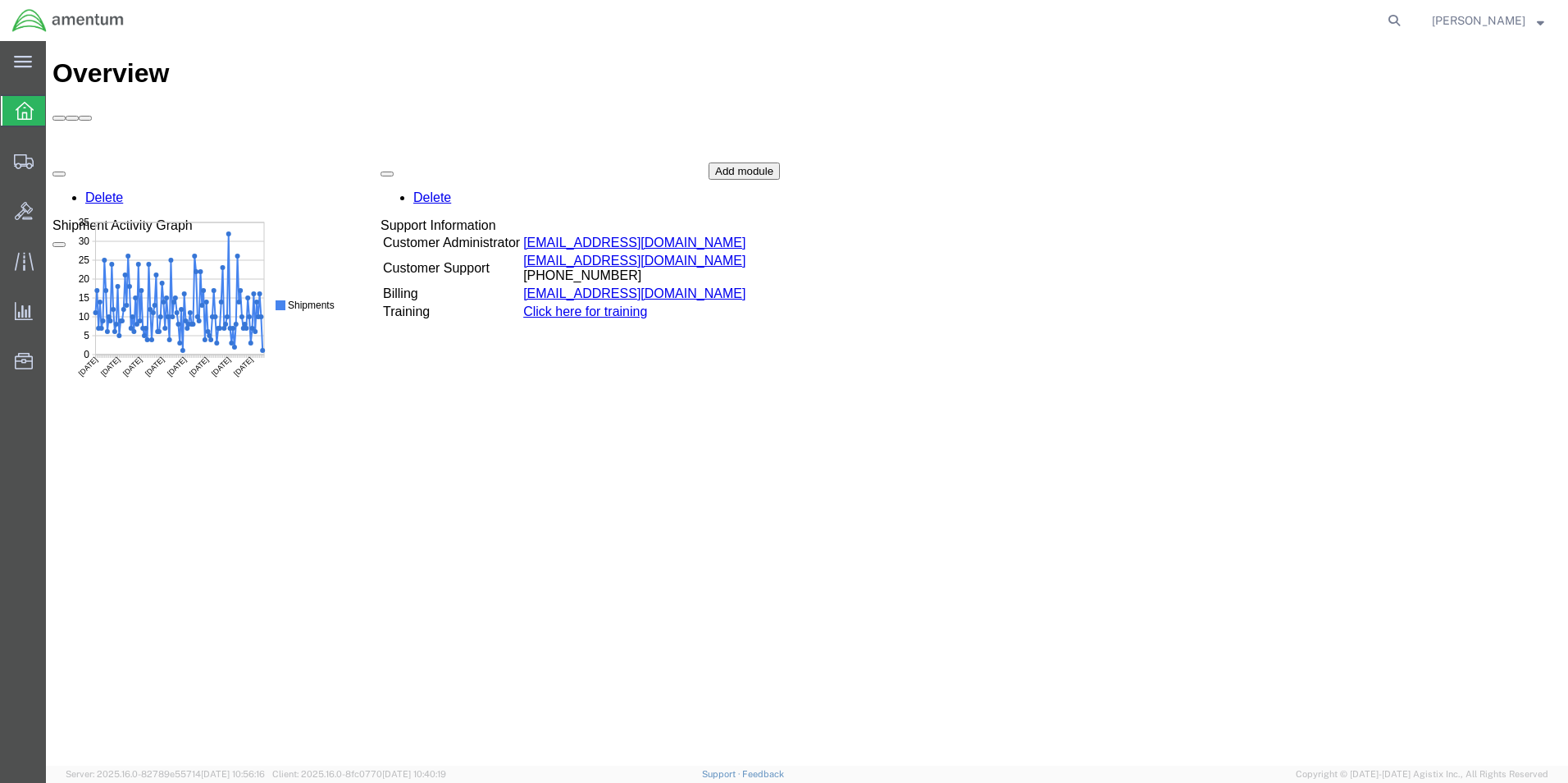
click at [2, 108] on div at bounding box center [23, 110] width 46 height 30
click at [13, 165] on div at bounding box center [23, 161] width 46 height 33
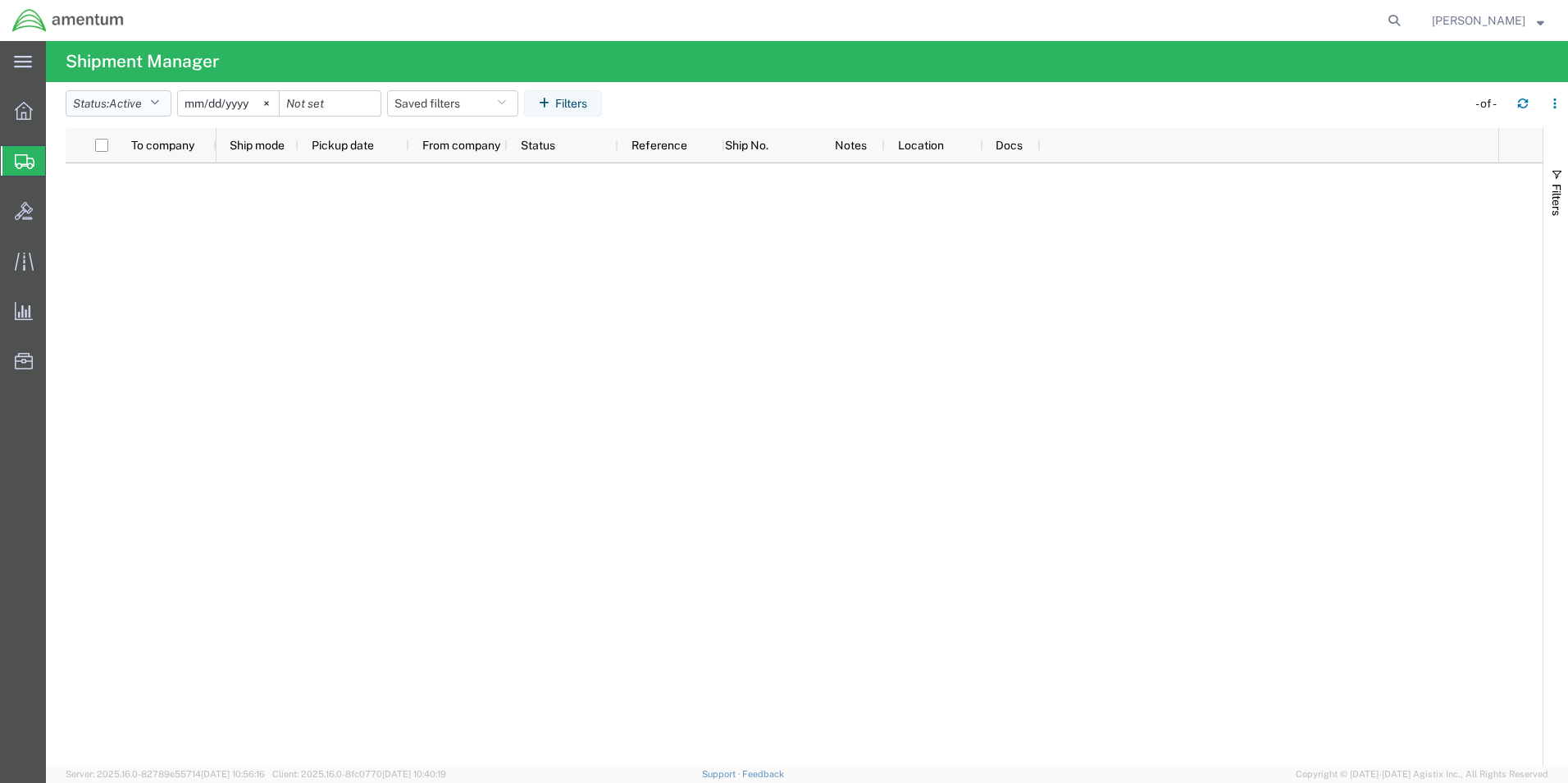
click at [159, 103] on icon "button" at bounding box center [154, 103] width 9 height 12
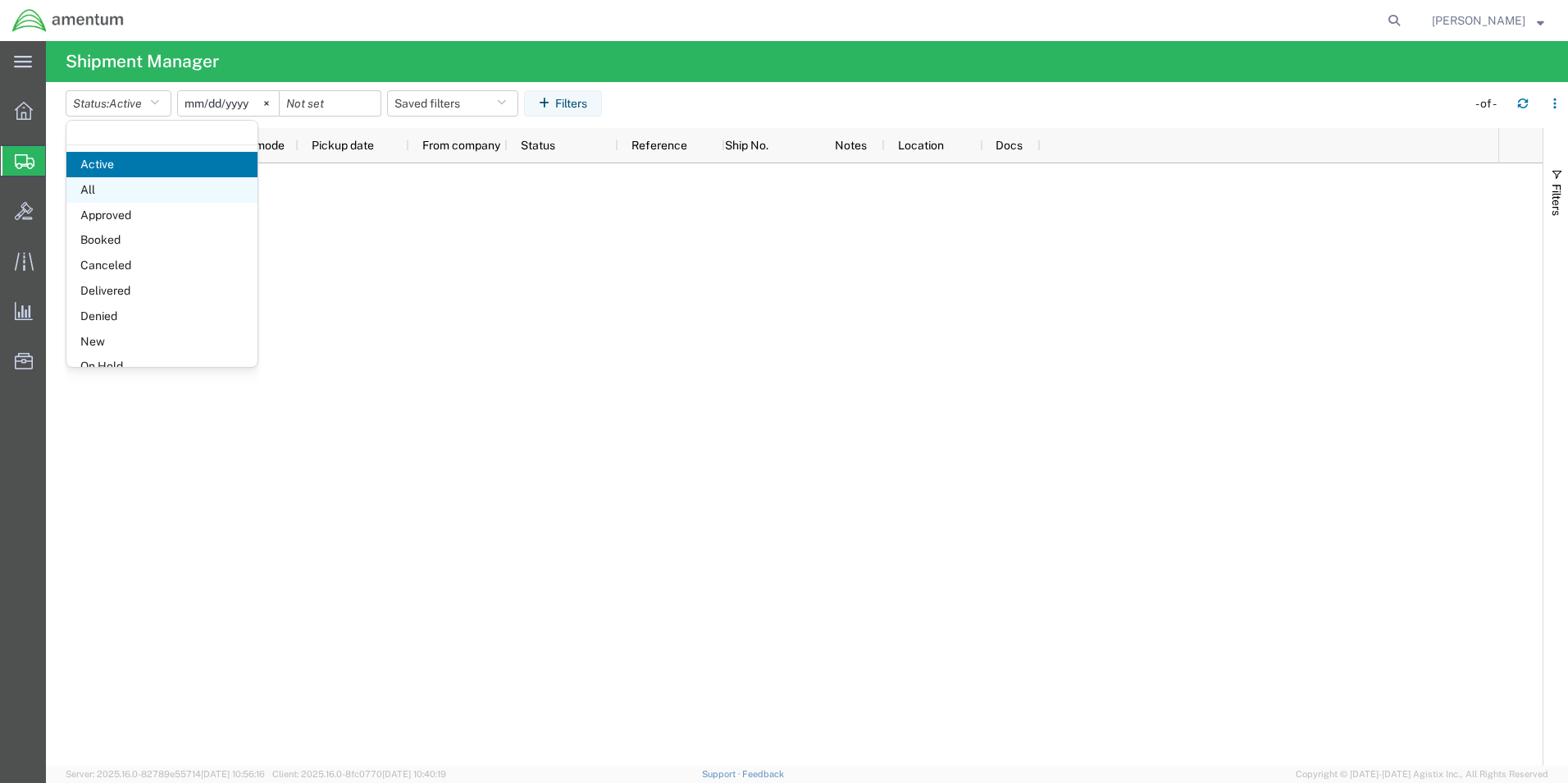
click at [119, 187] on span "All" at bounding box center [162, 190] width 191 height 25
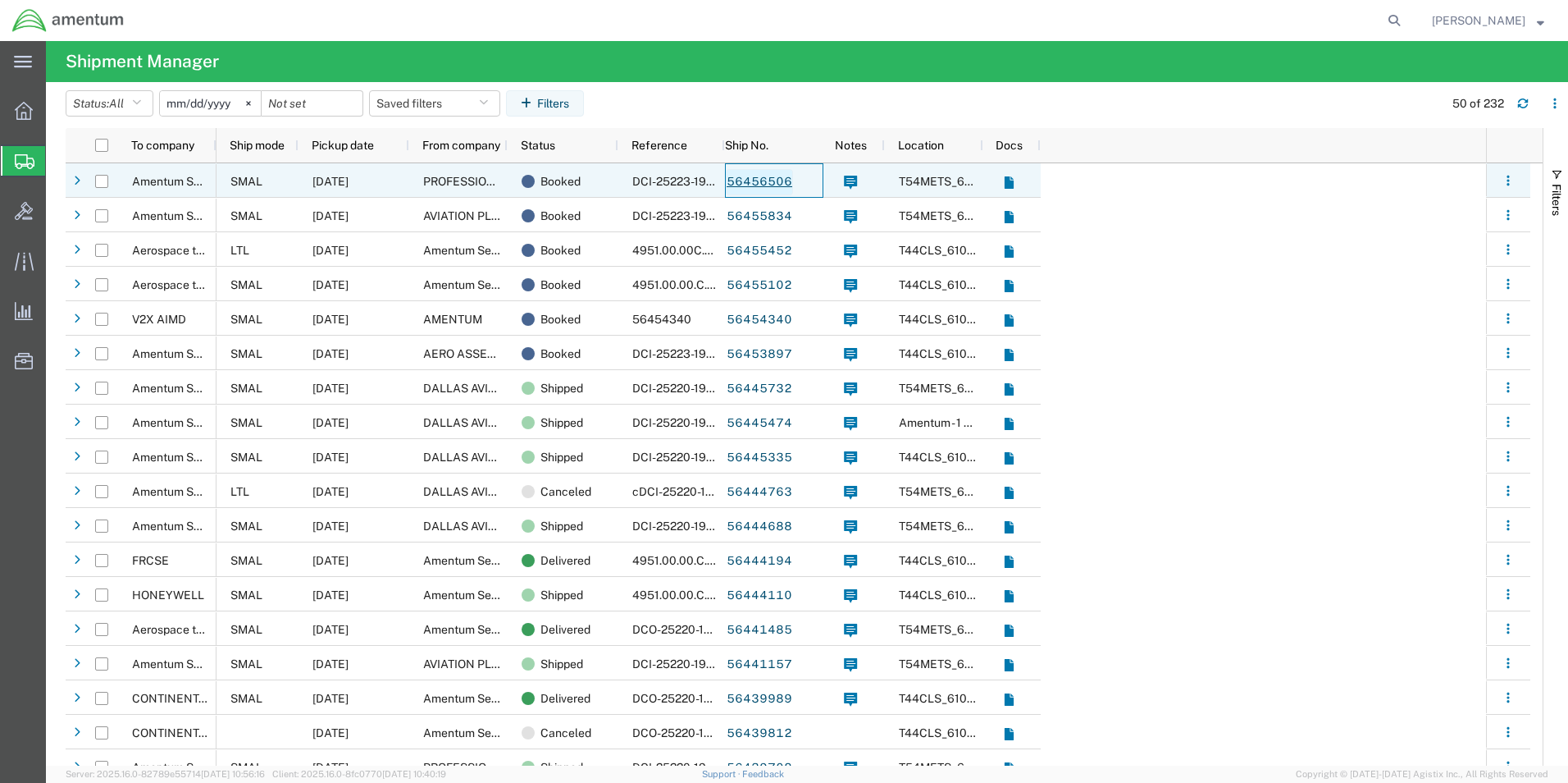
click at [780, 177] on link "56456506" at bounding box center [759, 182] width 67 height 26
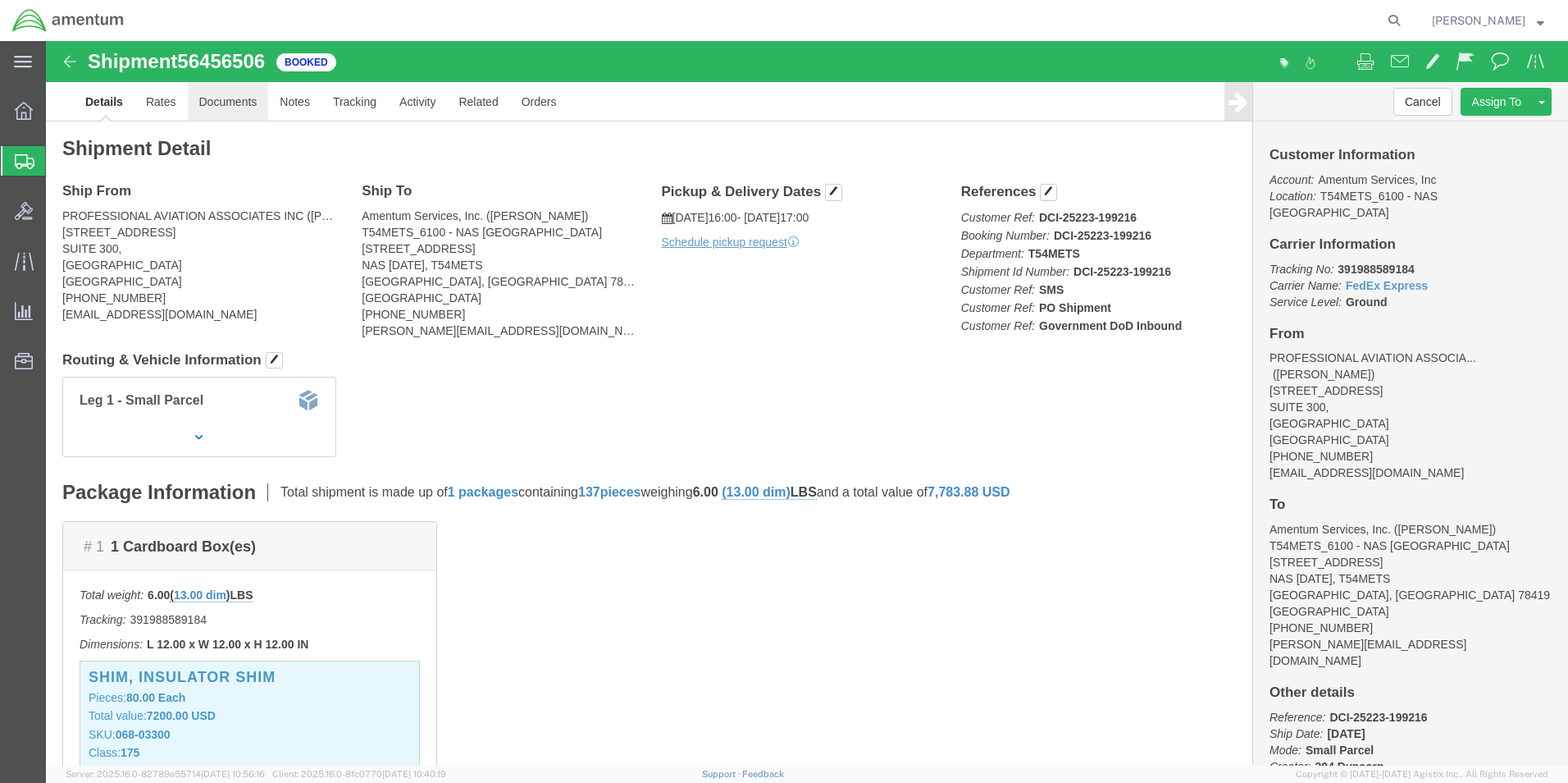
click link "Documents"
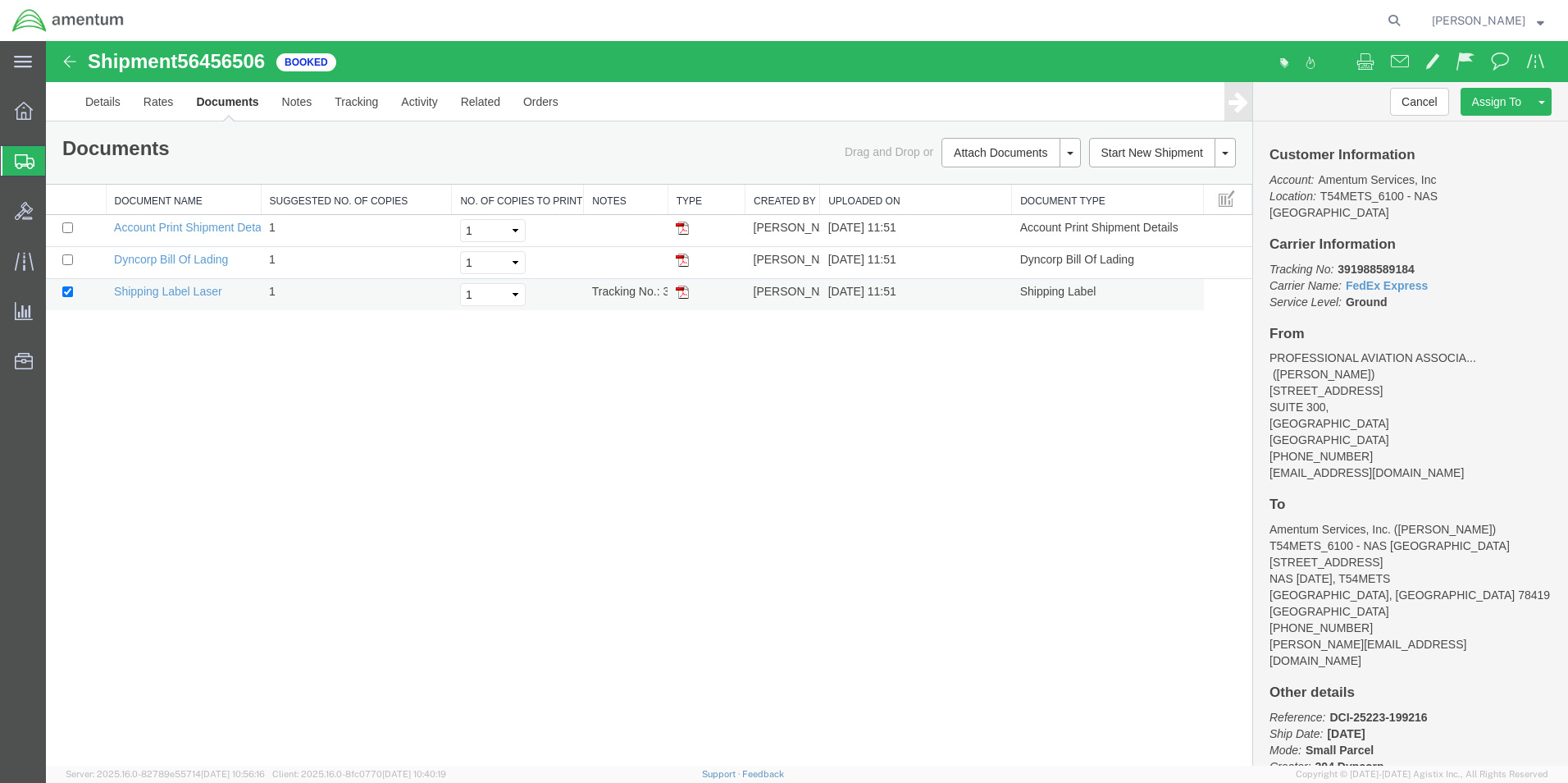
click at [684, 291] on img at bounding box center [682, 292] width 14 height 14
drag, startPoint x: 17, startPoint y: 154, endPoint x: 122, endPoint y: 294, distance: 175.0
click at [17, 154] on icon at bounding box center [24, 162] width 20 height 14
